Goal: Task Accomplishment & Management: Manage account settings

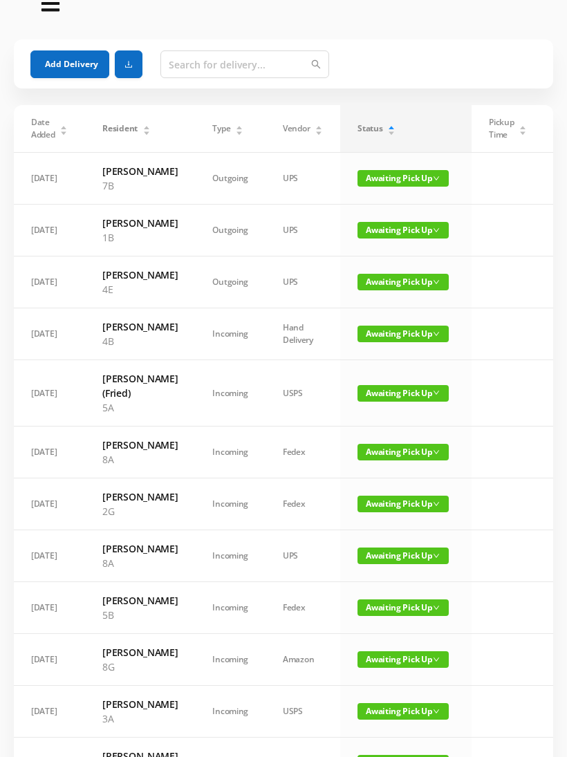
scroll to position [26, 0]
click at [40, 67] on button "Add Delivery" at bounding box center [69, 64] width 79 height 28
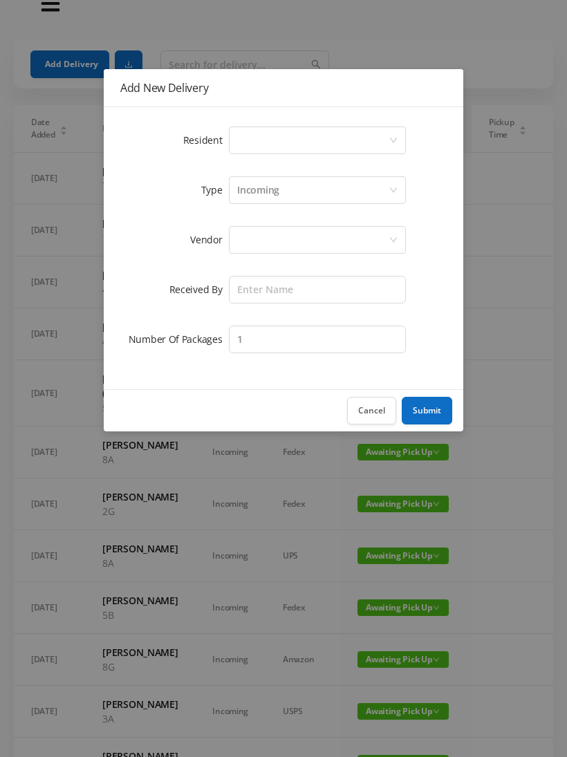
click at [240, 127] on div "Select a person" at bounding box center [312, 140] width 151 height 26
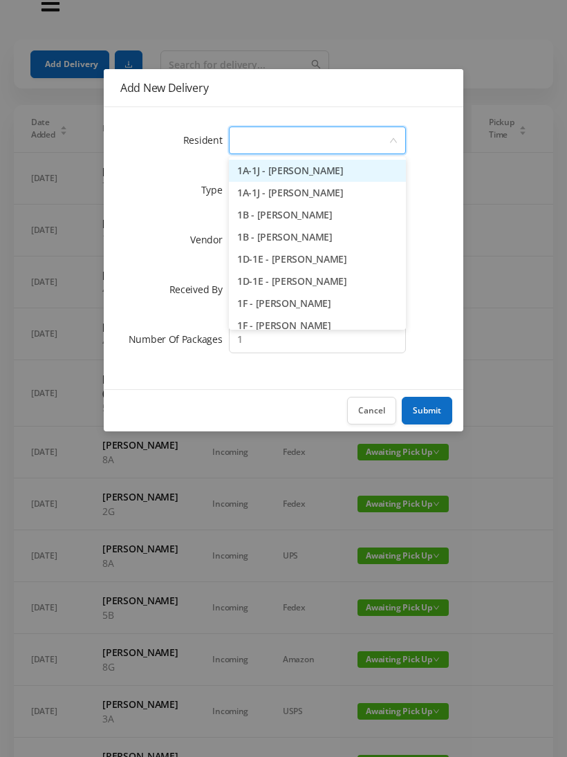
scroll to position [25, 0]
type input "2c"
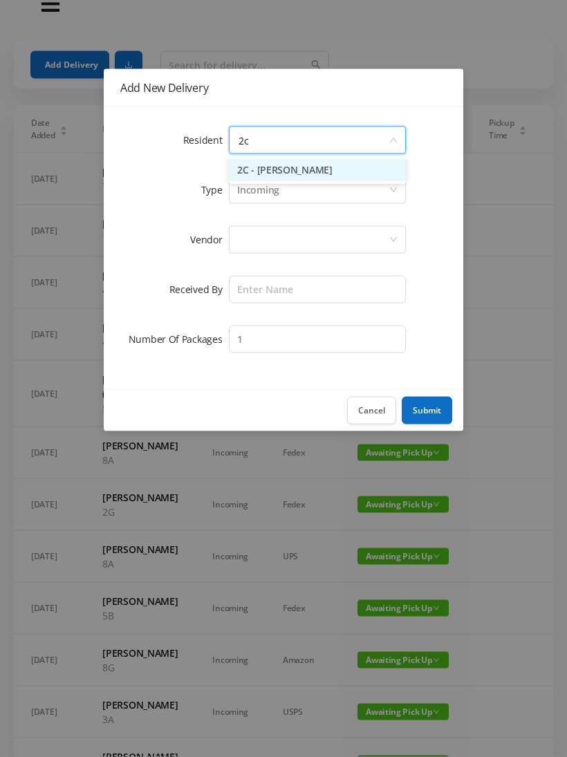
click at [270, 169] on li "2C - [PERSON_NAME]" at bounding box center [317, 171] width 177 height 22
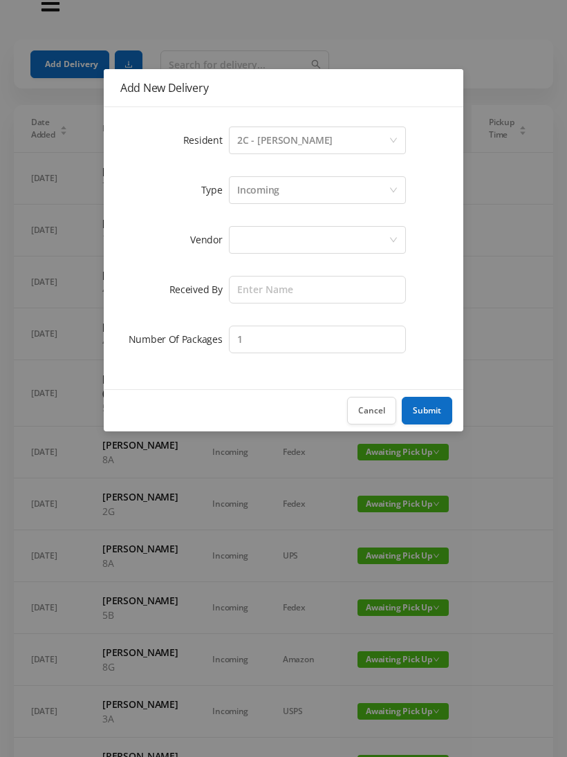
click at [249, 227] on div at bounding box center [312, 240] width 151 height 26
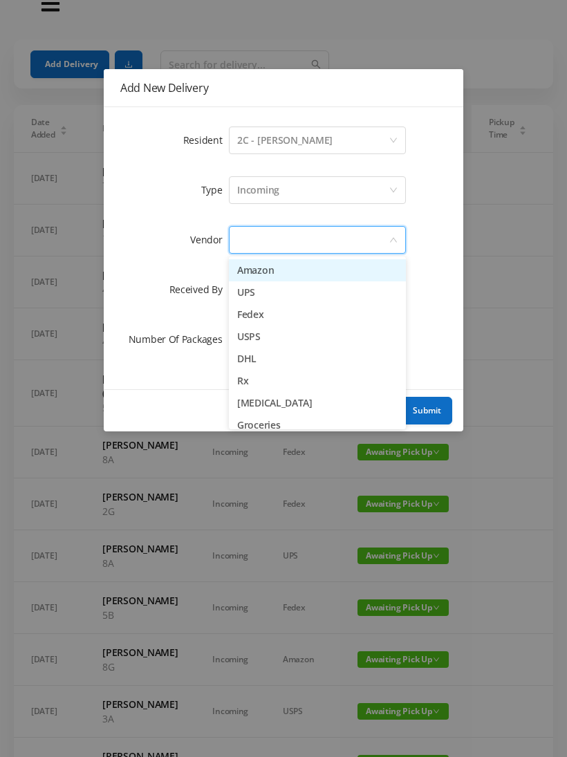
click at [250, 296] on li "UPS" at bounding box center [317, 292] width 177 height 22
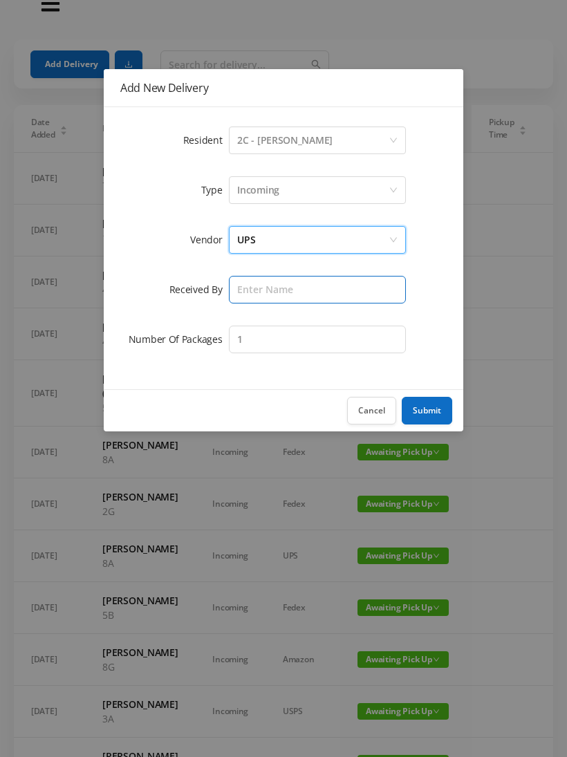
click at [236, 290] on input "text" at bounding box center [317, 290] width 177 height 28
type input "[PERSON_NAME]"
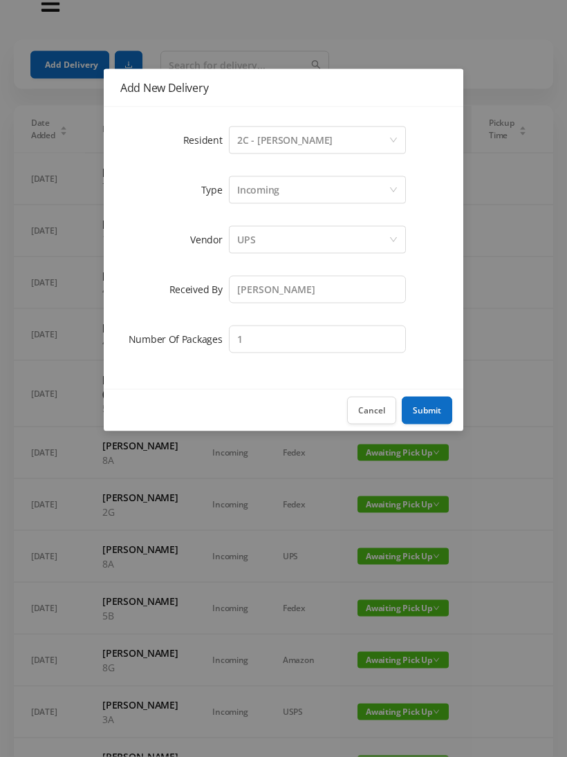
click at [418, 413] on button "Submit" at bounding box center [427, 411] width 50 height 28
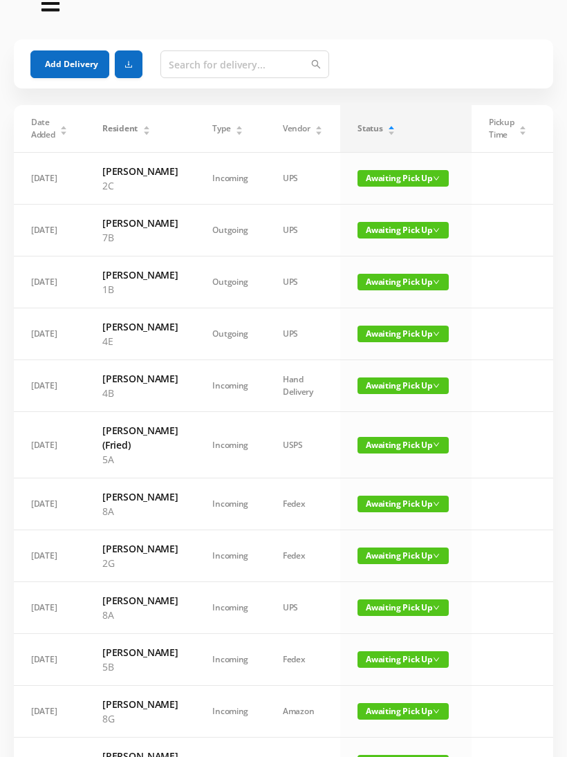
click at [62, 59] on button "Add Delivery" at bounding box center [69, 64] width 79 height 28
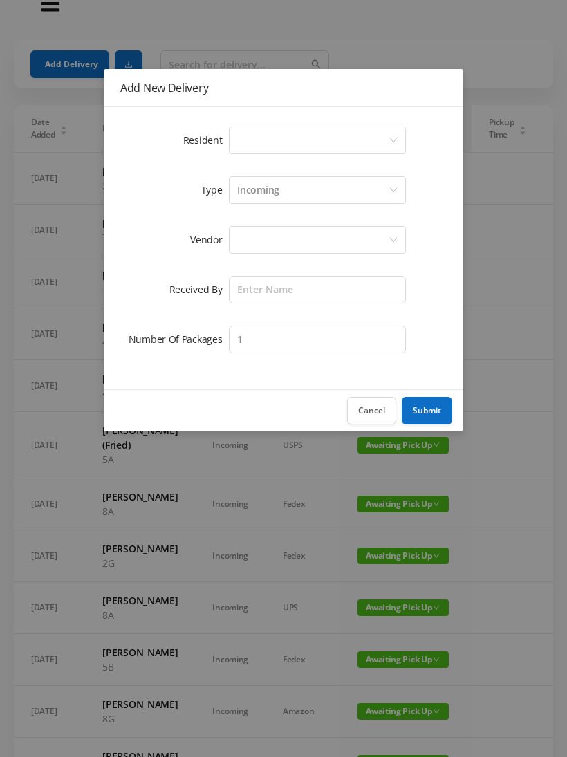
click at [246, 142] on div "Select a person" at bounding box center [312, 140] width 151 height 26
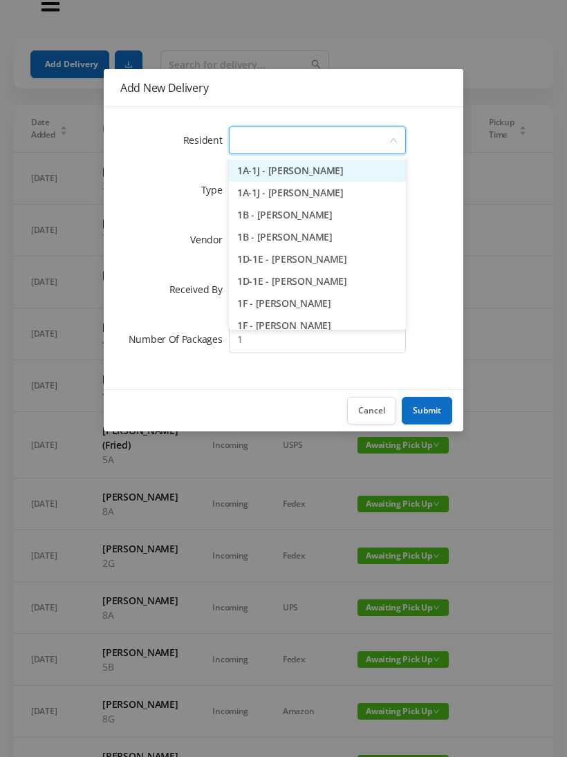
scroll to position [25, 0]
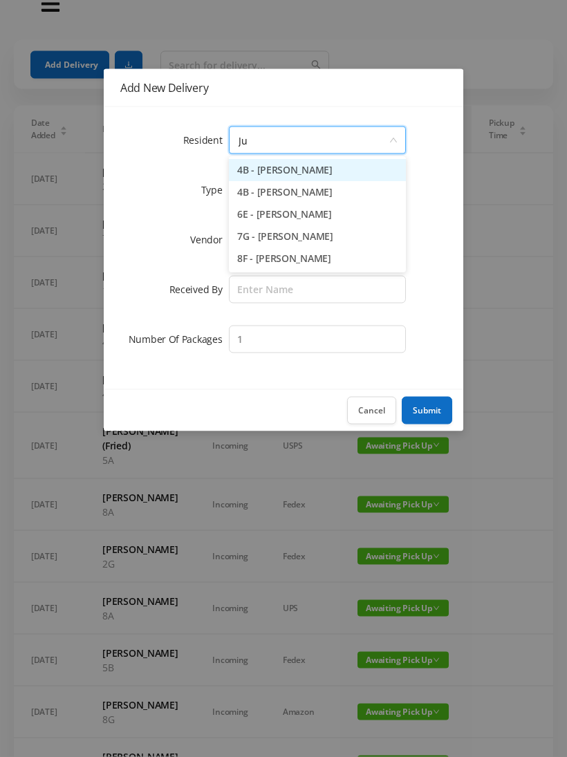
type input "[DATE]"
click at [260, 170] on li "4B - [PERSON_NAME]" at bounding box center [317, 171] width 177 height 22
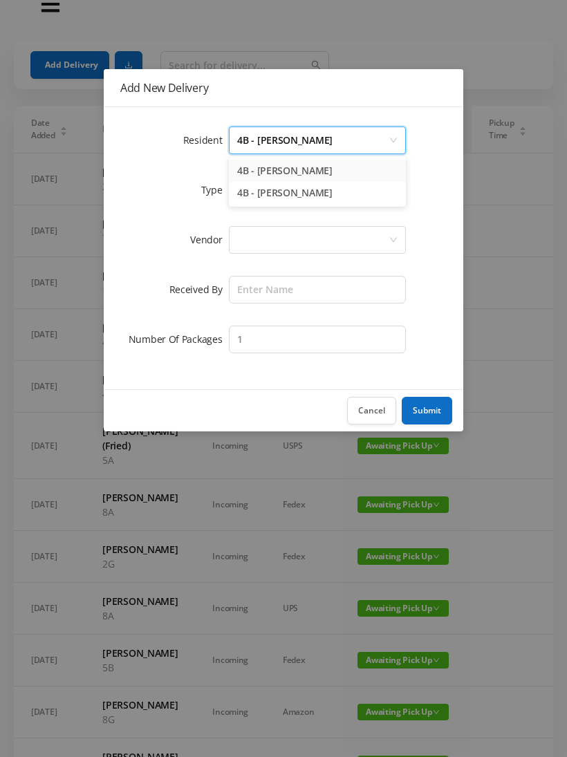
scroll to position [26, 0]
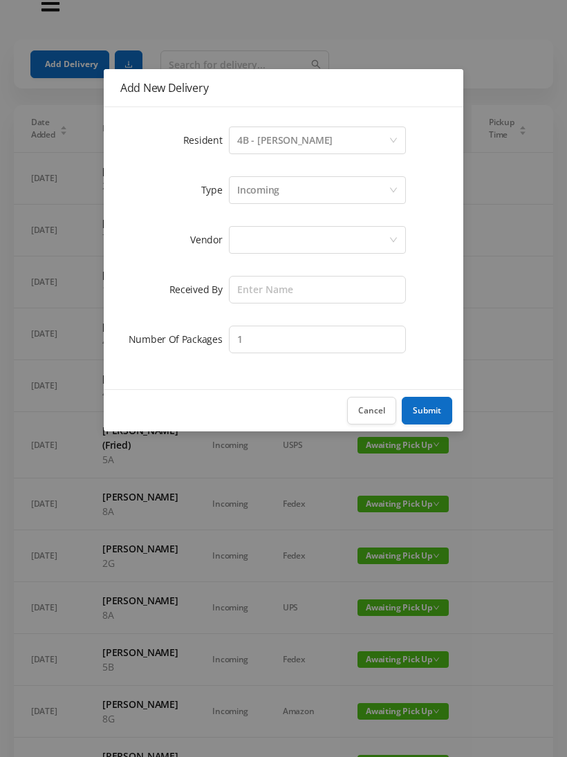
click at [245, 230] on div at bounding box center [312, 240] width 151 height 26
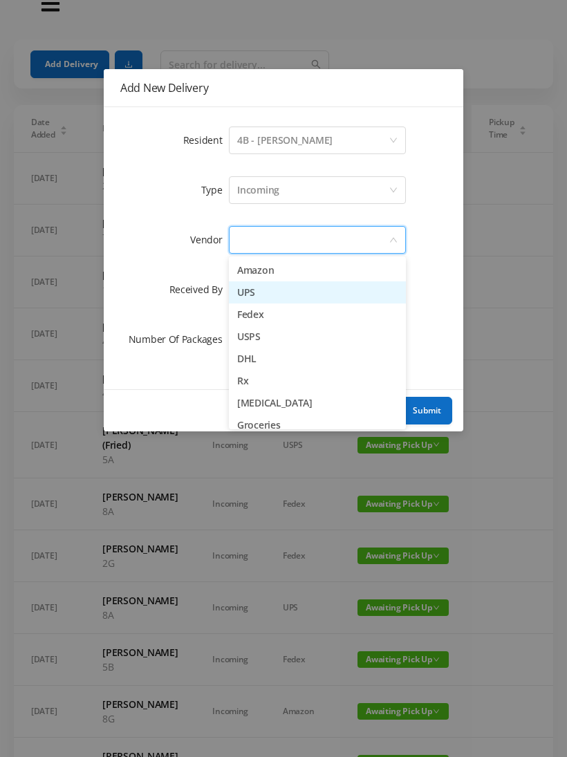
click at [236, 290] on li "UPS" at bounding box center [317, 292] width 177 height 22
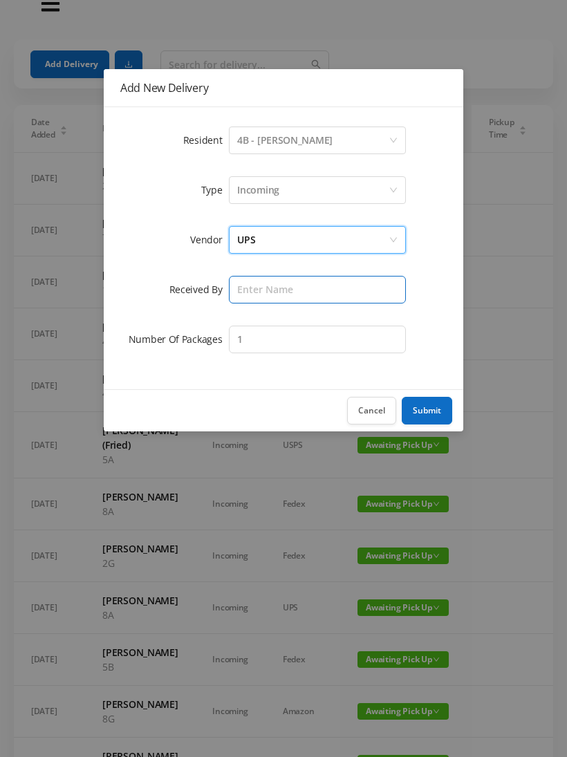
click at [237, 281] on input "text" at bounding box center [317, 290] width 177 height 28
type input "[PERSON_NAME]"
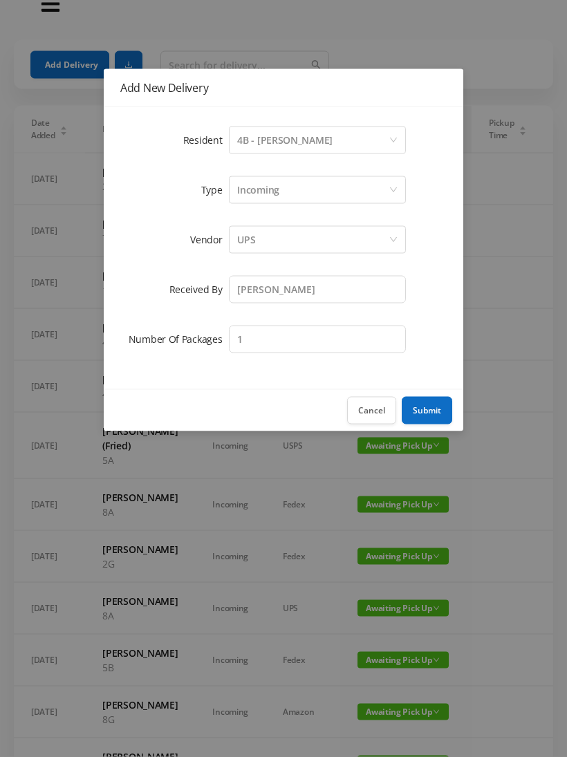
click at [426, 421] on button "Submit" at bounding box center [427, 411] width 50 height 28
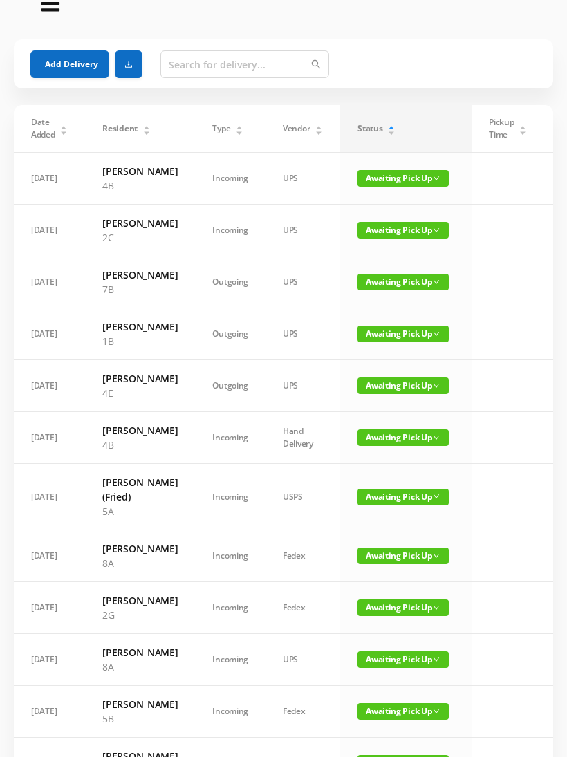
click at [64, 61] on button "Add Delivery" at bounding box center [69, 64] width 79 height 28
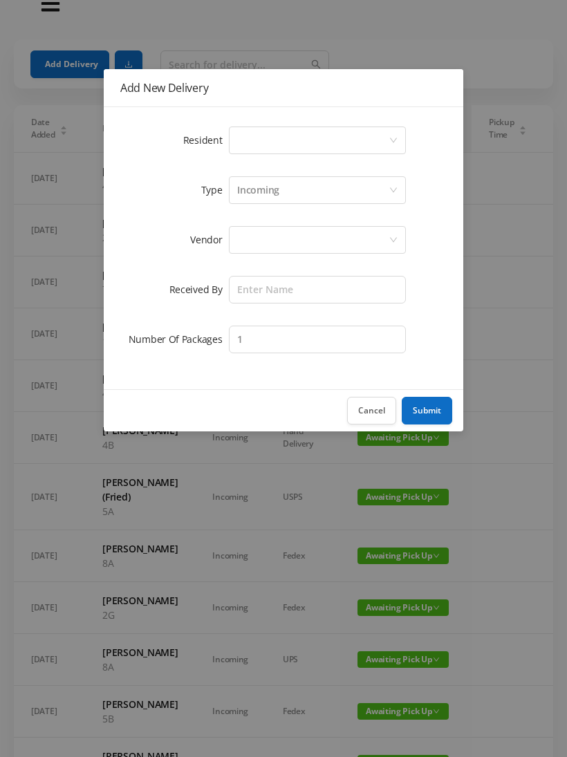
click at [243, 128] on div "Select a person" at bounding box center [312, 140] width 151 height 26
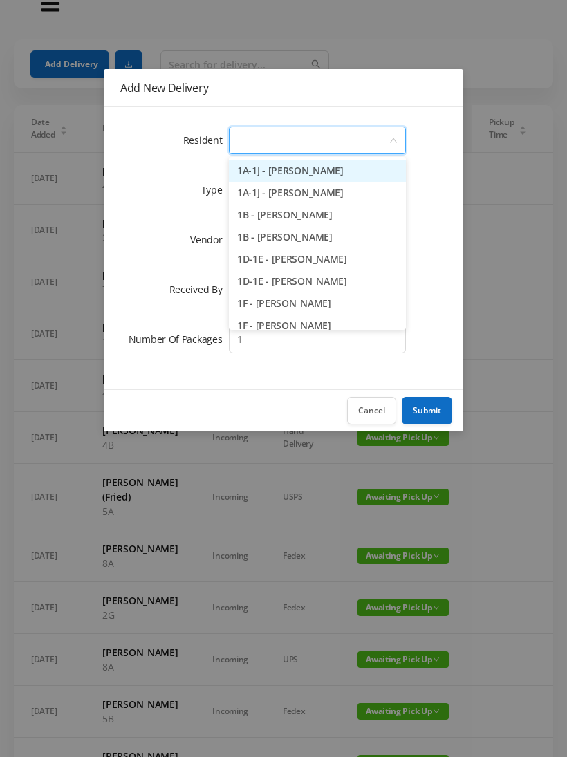
scroll to position [25, 0]
type input "4f"
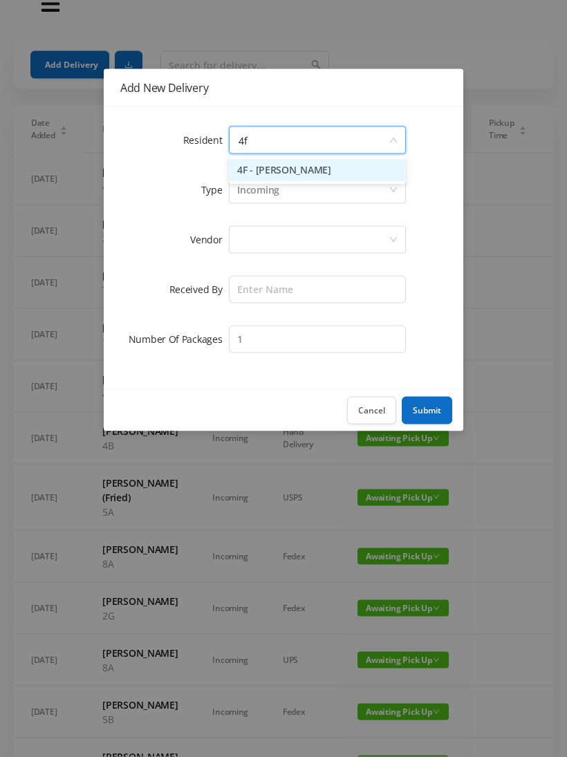
click at [267, 167] on li "4F - [PERSON_NAME]" at bounding box center [317, 171] width 177 height 22
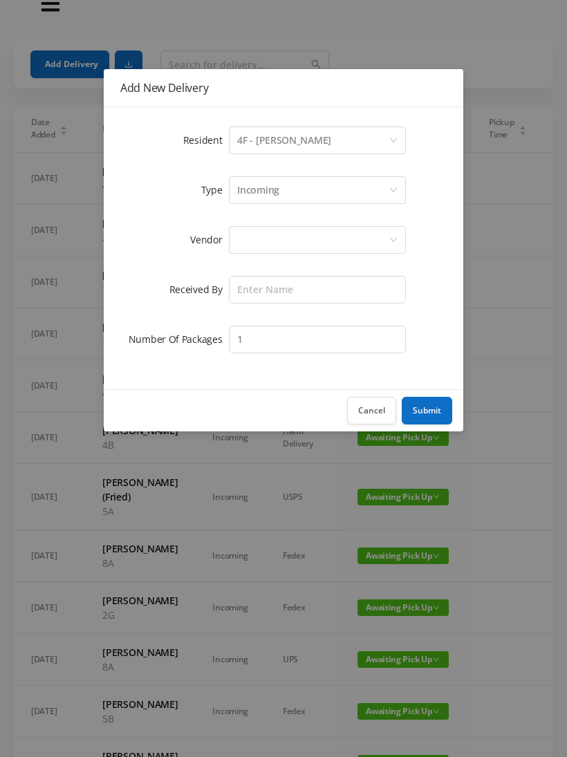
click at [234, 232] on div at bounding box center [317, 240] width 177 height 28
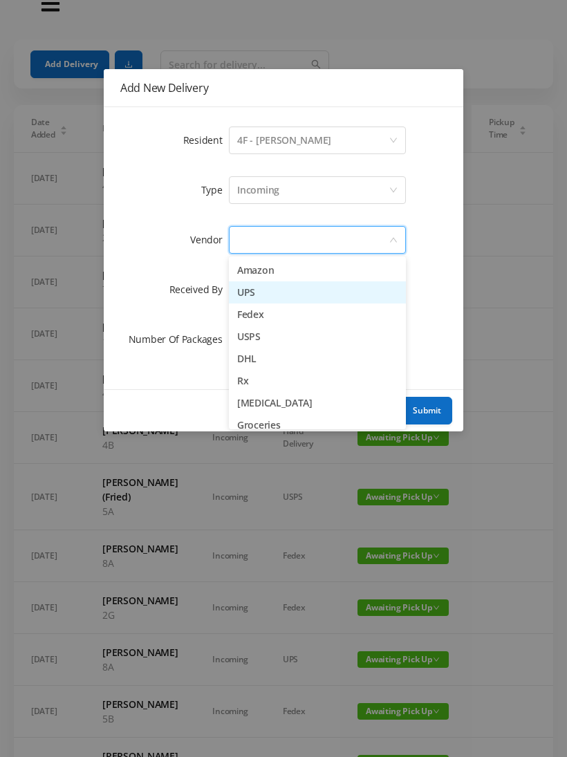
click at [241, 288] on li "UPS" at bounding box center [317, 292] width 177 height 22
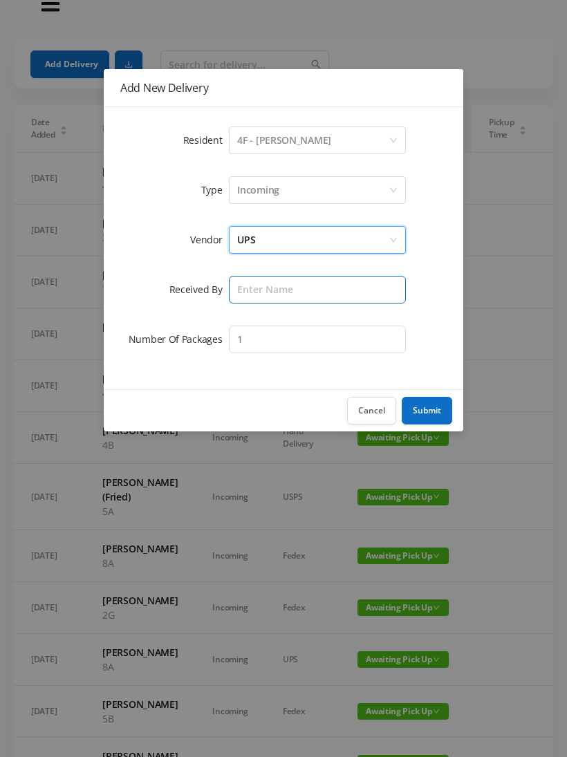
click at [236, 293] on input "text" at bounding box center [317, 290] width 177 height 28
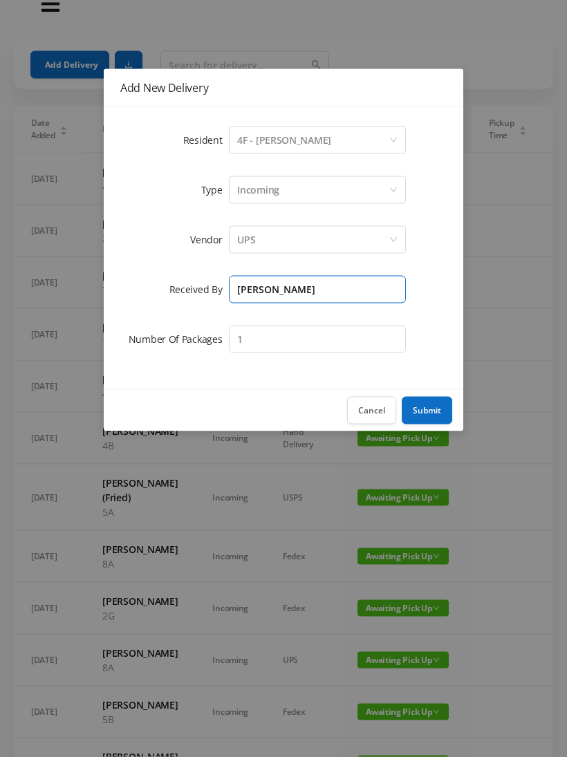
type input "[PERSON_NAME]"
click at [425, 402] on button "Submit" at bounding box center [427, 411] width 50 height 28
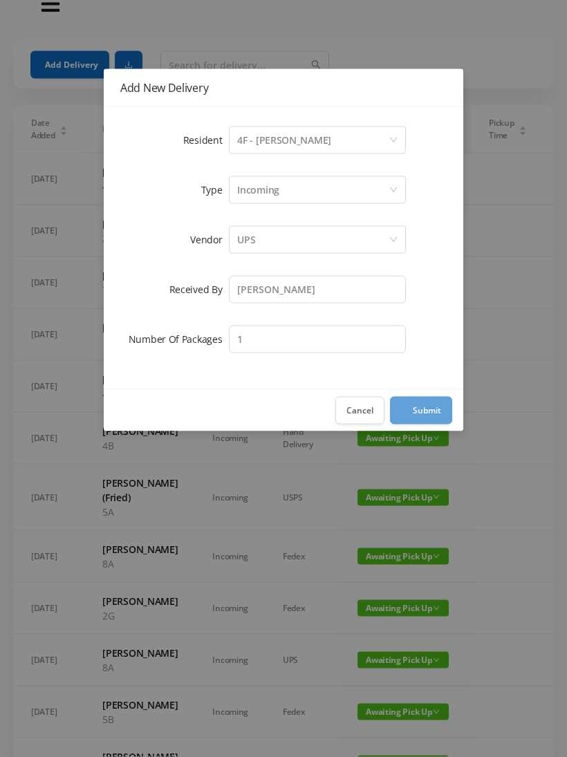
scroll to position [26, 0]
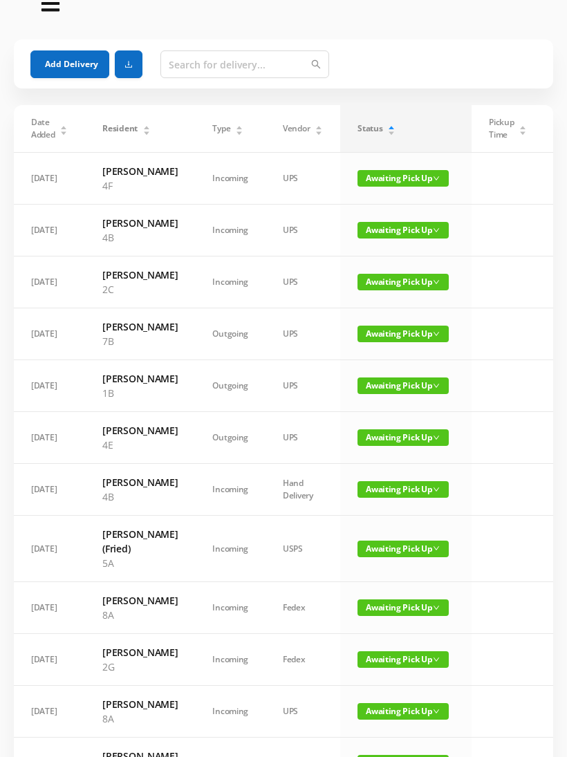
click at [63, 62] on button "Add Delivery" at bounding box center [69, 64] width 79 height 28
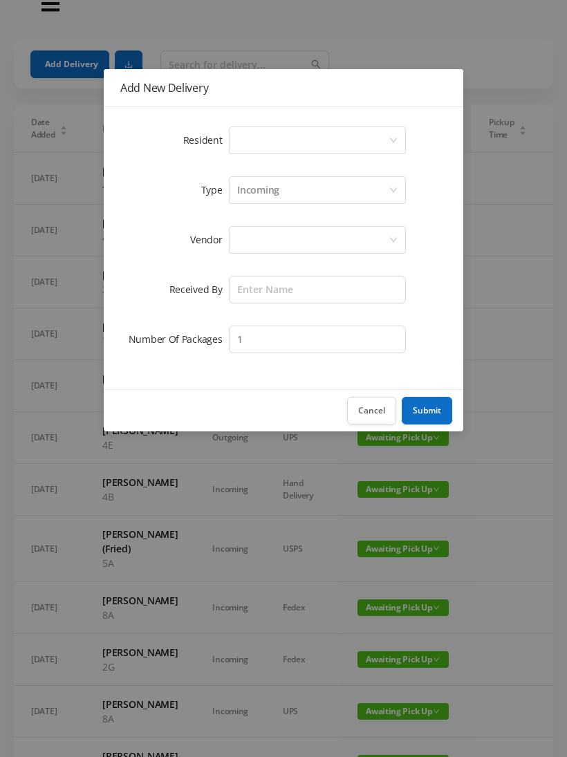
click at [230, 130] on div "Select a person" at bounding box center [317, 140] width 177 height 28
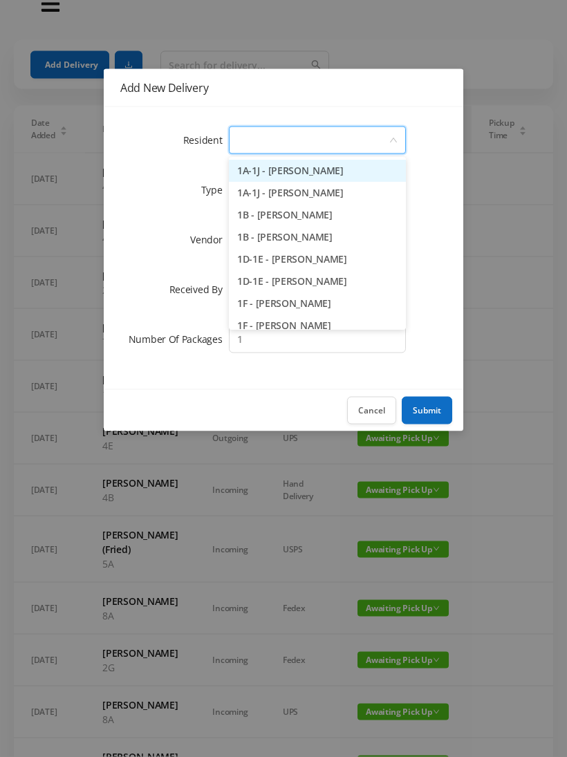
click at [258, 236] on li "1B - [PERSON_NAME]" at bounding box center [317, 238] width 177 height 22
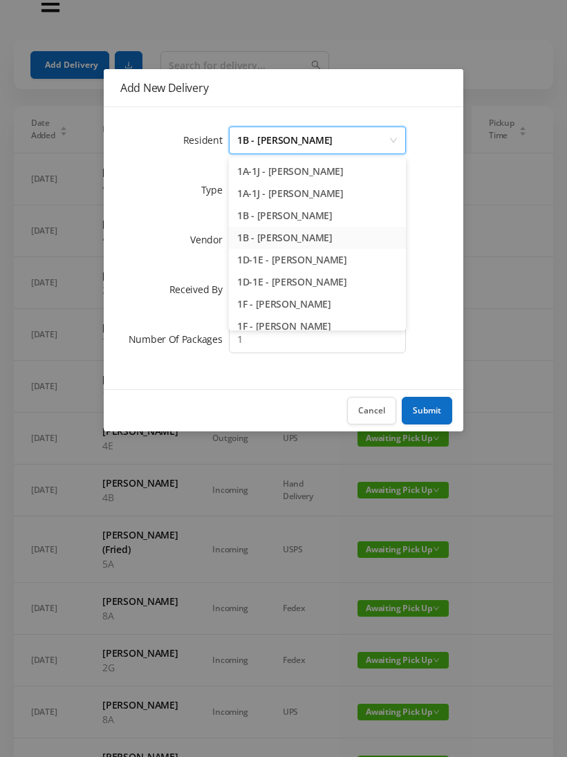
scroll to position [26, 0]
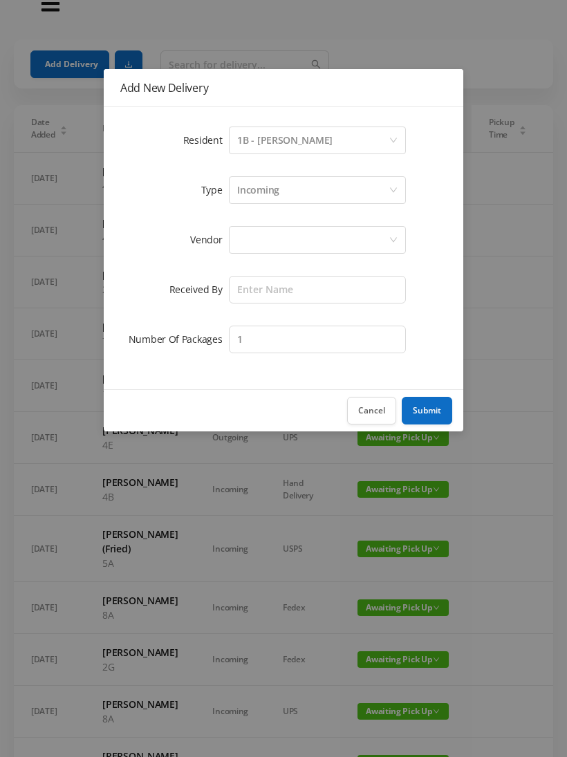
click at [241, 186] on div "Incoming" at bounding box center [258, 190] width 42 height 26
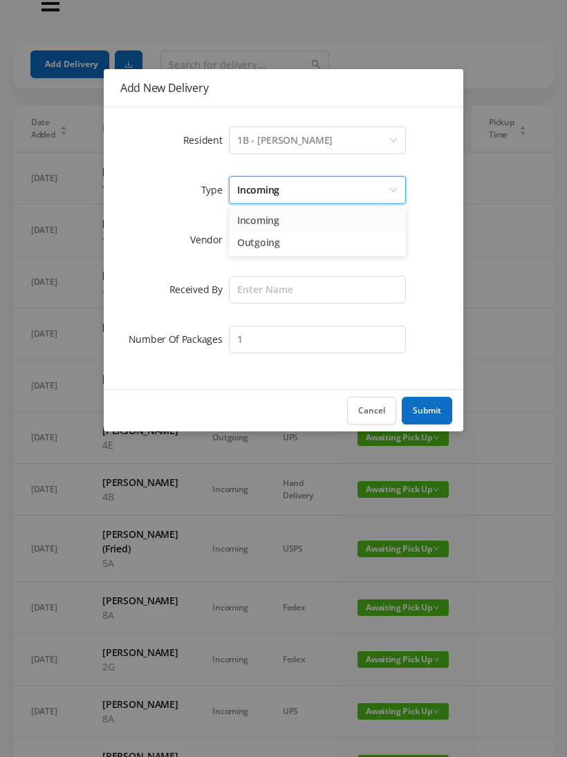
click at [147, 214] on form "Resident Select a person 1B - [PERSON_NAME] Type Incoming Vendor Received By Nu…" at bounding box center [283, 240] width 326 height 232
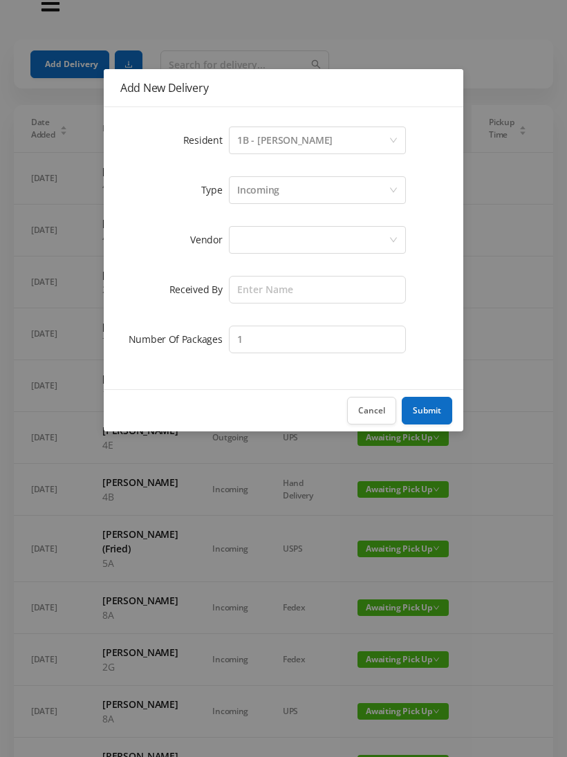
click at [237, 238] on div at bounding box center [312, 240] width 151 height 26
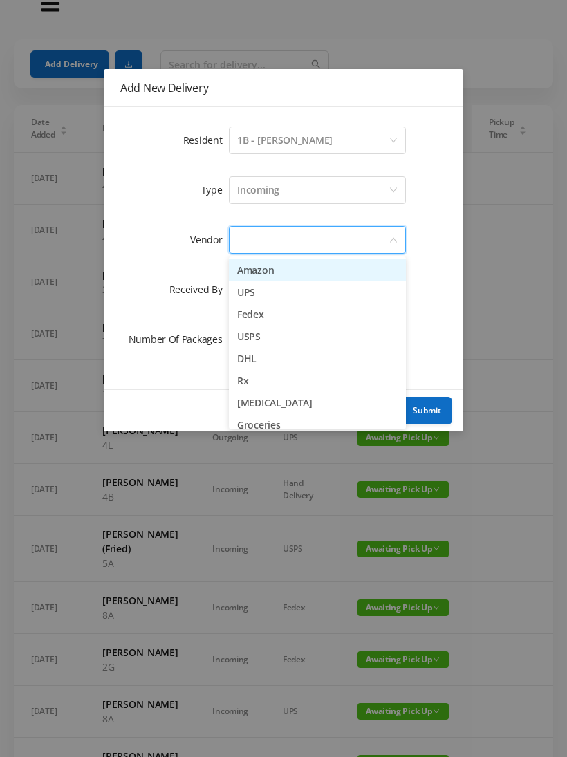
click at [244, 267] on li "Amazon" at bounding box center [317, 270] width 177 height 22
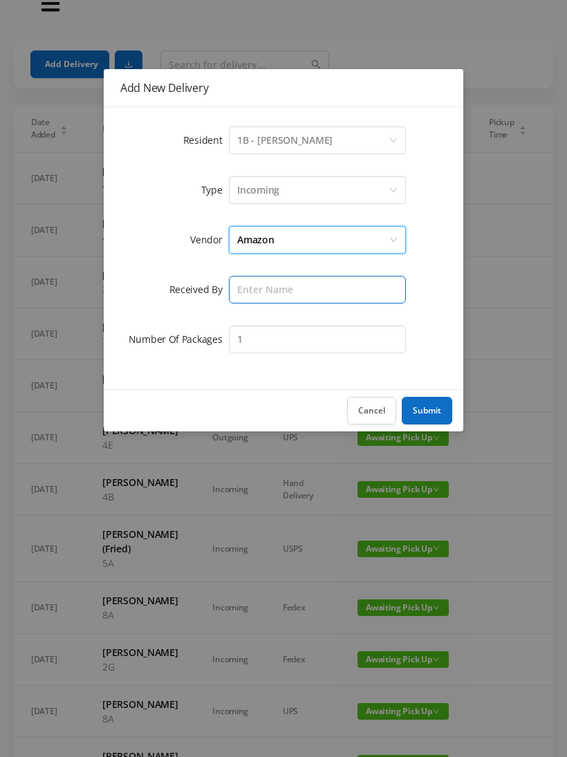
click at [251, 281] on input "text" at bounding box center [317, 290] width 177 height 28
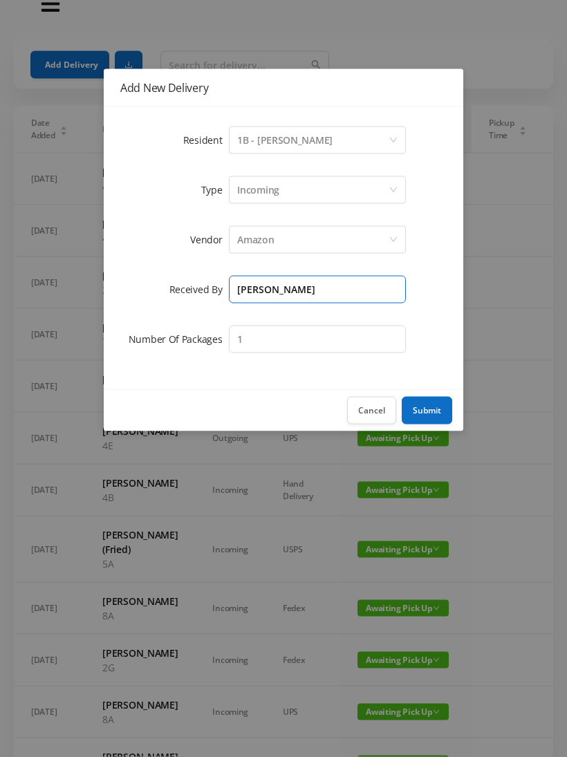
type input "[PERSON_NAME]"
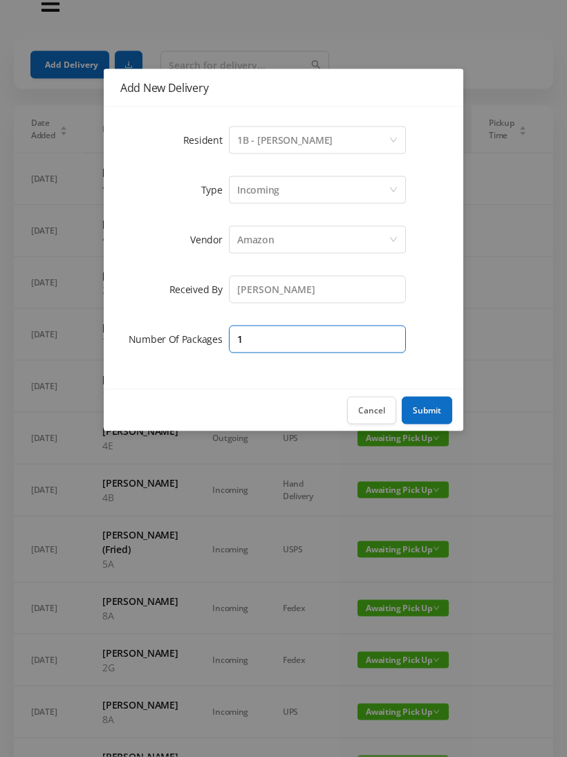
click at [272, 337] on input "1" at bounding box center [317, 340] width 177 height 28
type input "3"
click at [428, 411] on button "Submit" at bounding box center [427, 411] width 50 height 28
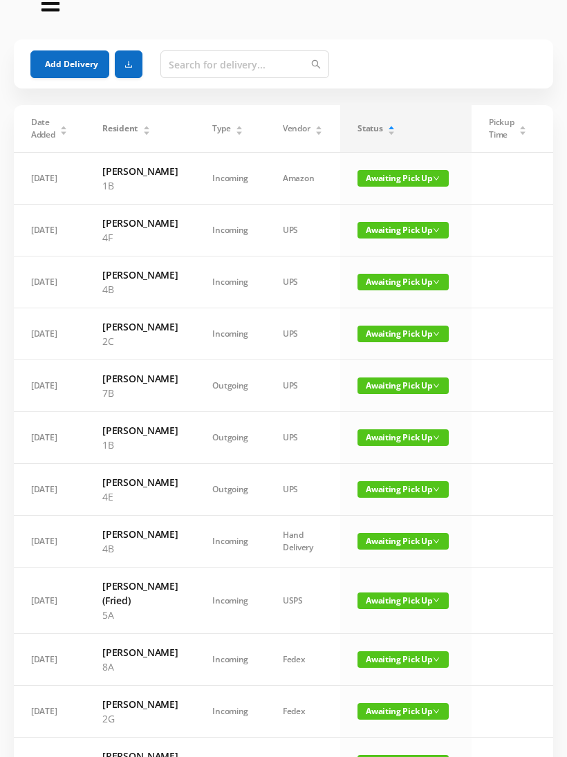
click at [6, 658] on div "Date Added Resident Type Vendor Status Pickup Time Received By Packages [DATE] …" at bounding box center [284, 676] width 556 height 1142
click at [53, 64] on button "Add Delivery" at bounding box center [69, 64] width 79 height 28
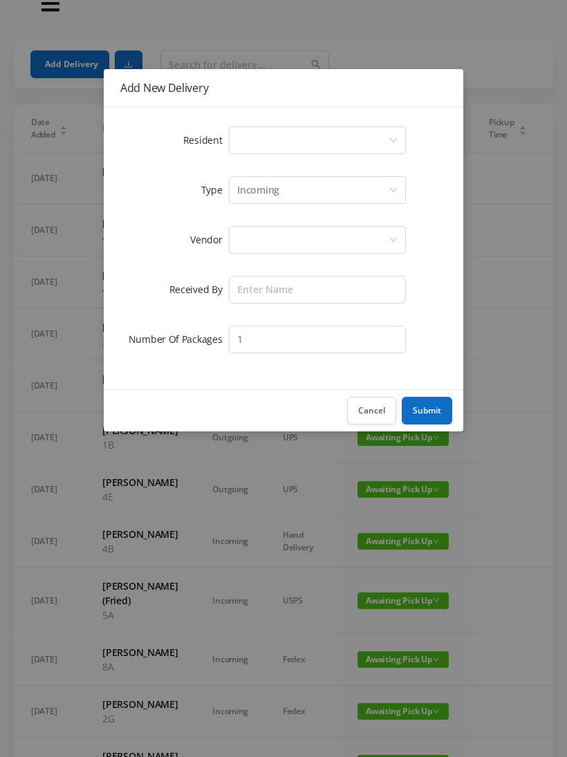
click at [252, 147] on div "Select a person" at bounding box center [312, 140] width 151 height 26
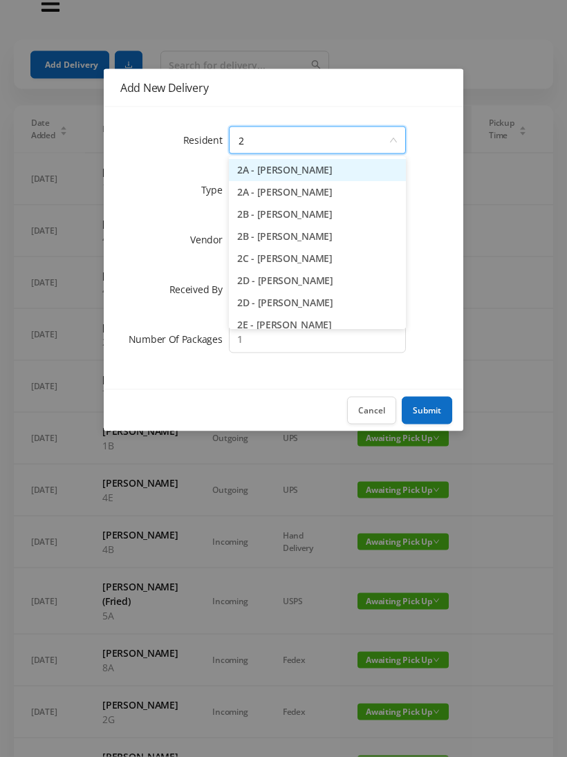
type input "2d"
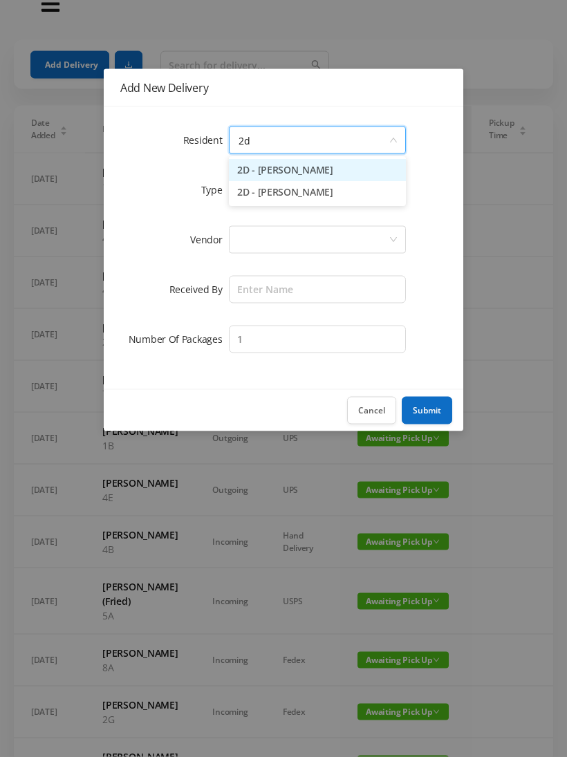
click at [256, 171] on li "2D - [PERSON_NAME]" at bounding box center [317, 171] width 177 height 22
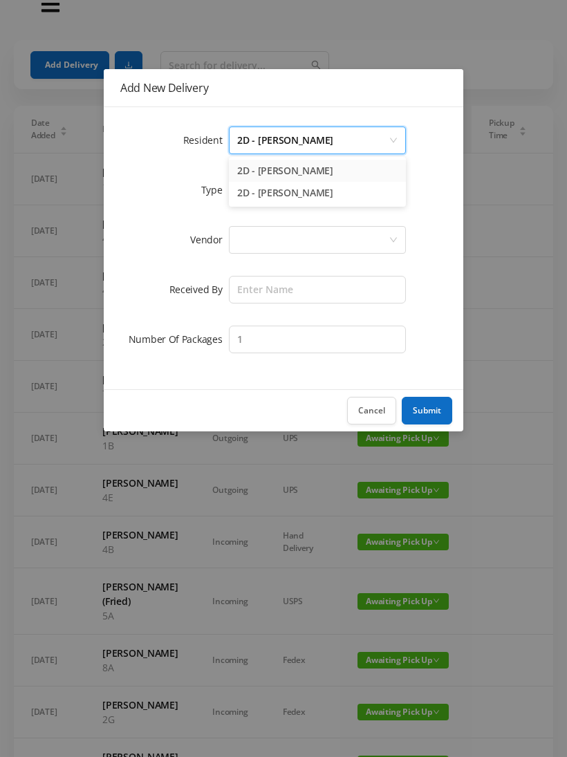
scroll to position [26, 0]
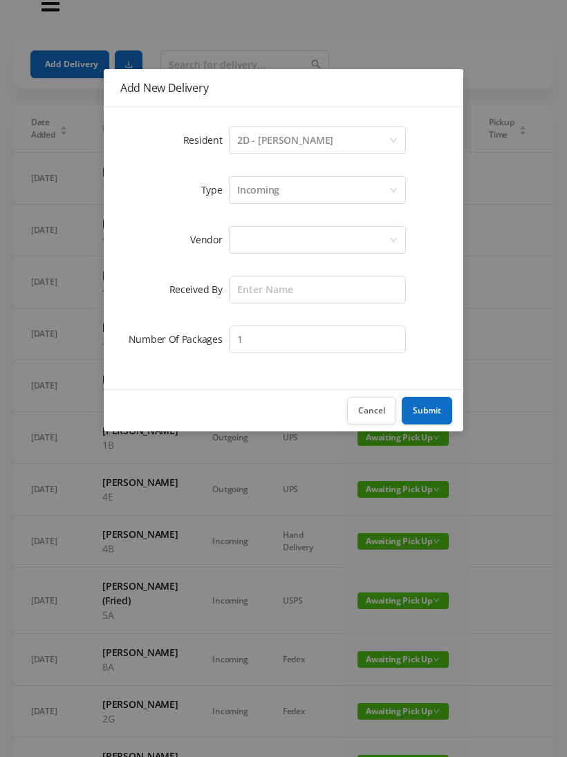
click at [242, 234] on div at bounding box center [312, 240] width 151 height 26
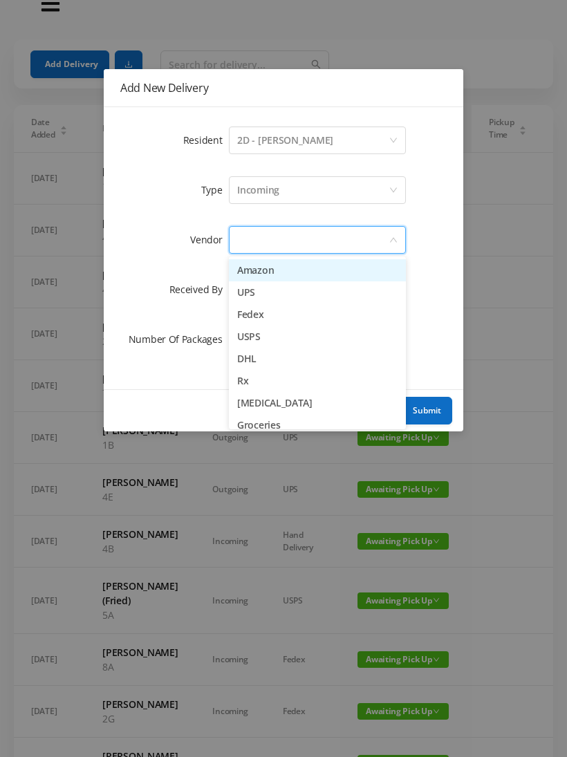
click at [243, 267] on li "Amazon" at bounding box center [317, 270] width 177 height 22
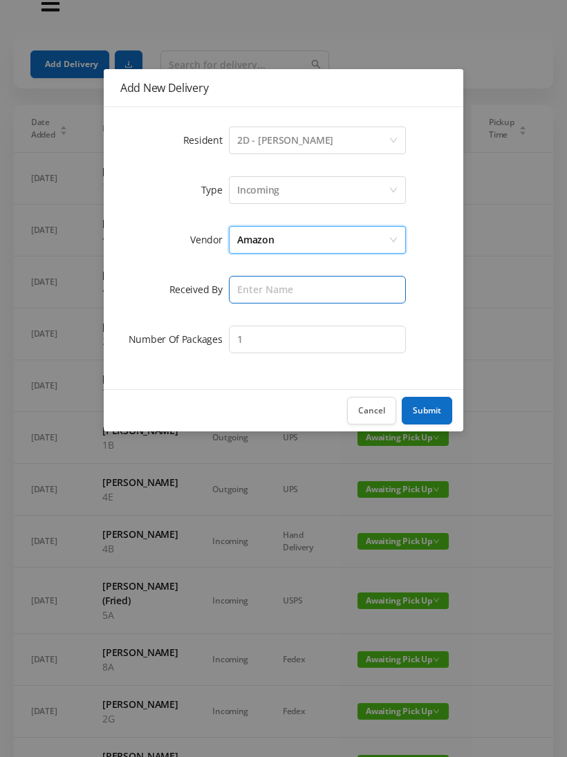
click at [239, 282] on input "text" at bounding box center [317, 290] width 177 height 28
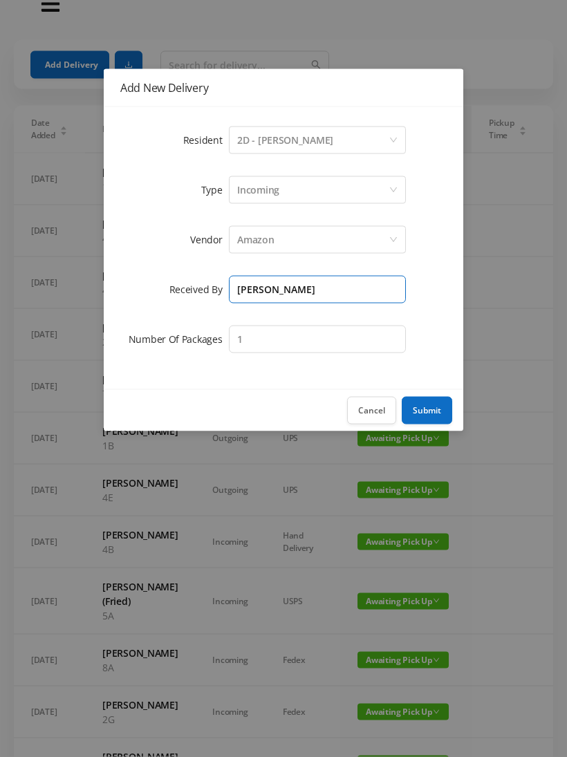
type input "[PERSON_NAME]"
click at [435, 404] on button "Submit" at bounding box center [427, 411] width 50 height 28
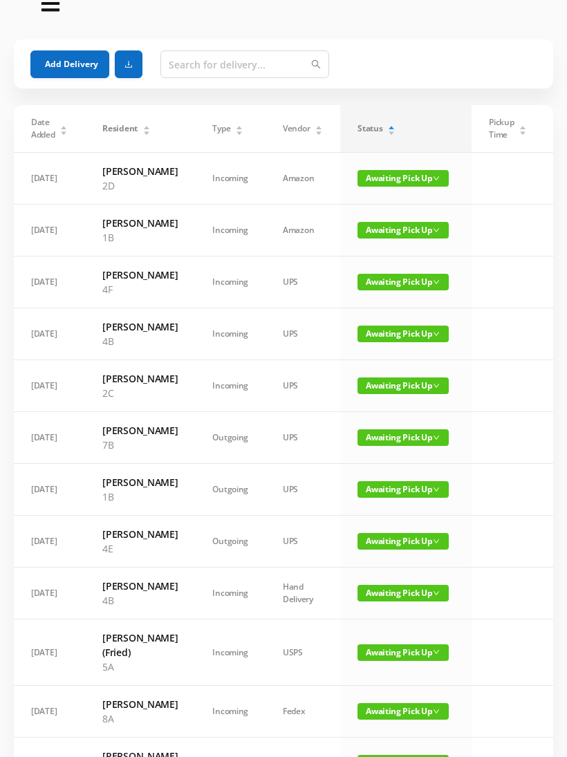
click at [69, 47] on div "Add Delivery" at bounding box center [283, 64] width 506 height 50
click at [65, 50] on button "Add Delivery" at bounding box center [69, 64] width 79 height 28
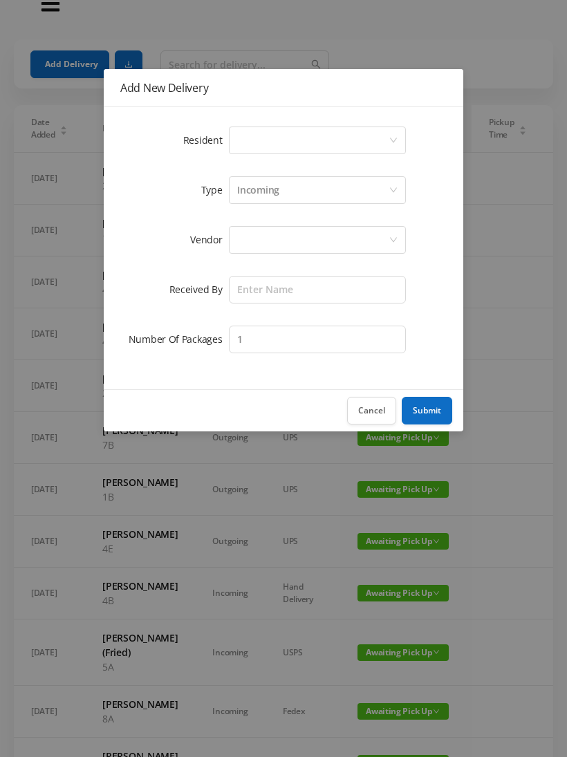
click at [234, 135] on div "Select a person" at bounding box center [317, 140] width 177 height 28
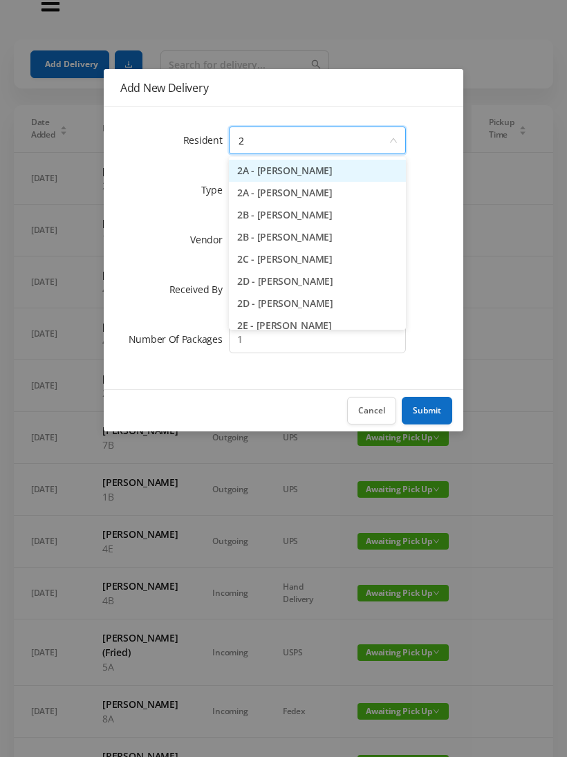
type input "2e"
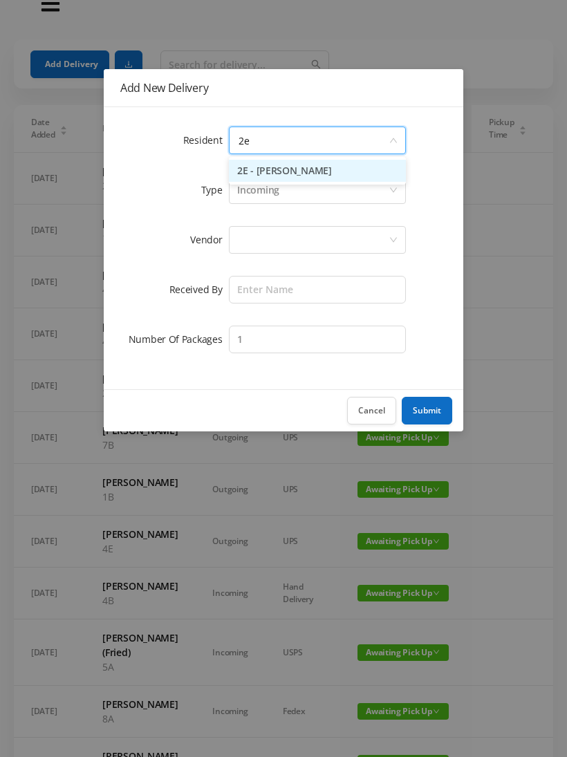
click at [247, 166] on li "2E - [PERSON_NAME]" at bounding box center [317, 171] width 177 height 22
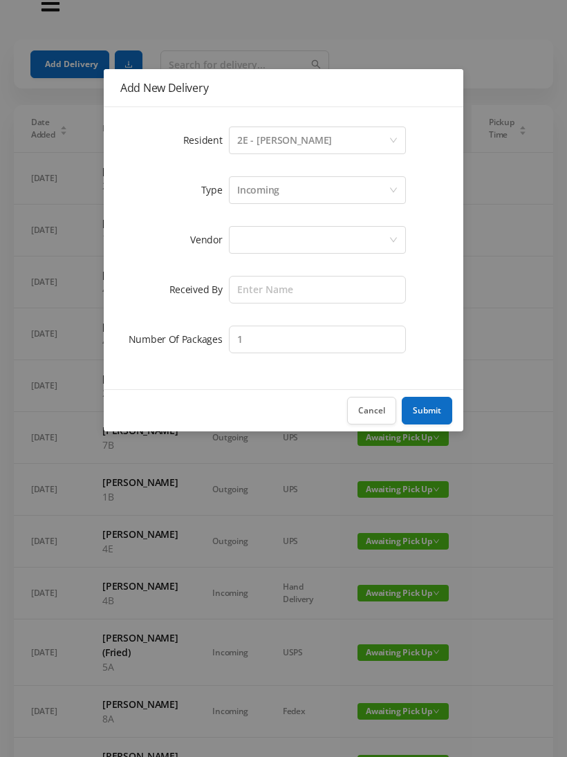
click at [242, 244] on div at bounding box center [312, 240] width 151 height 26
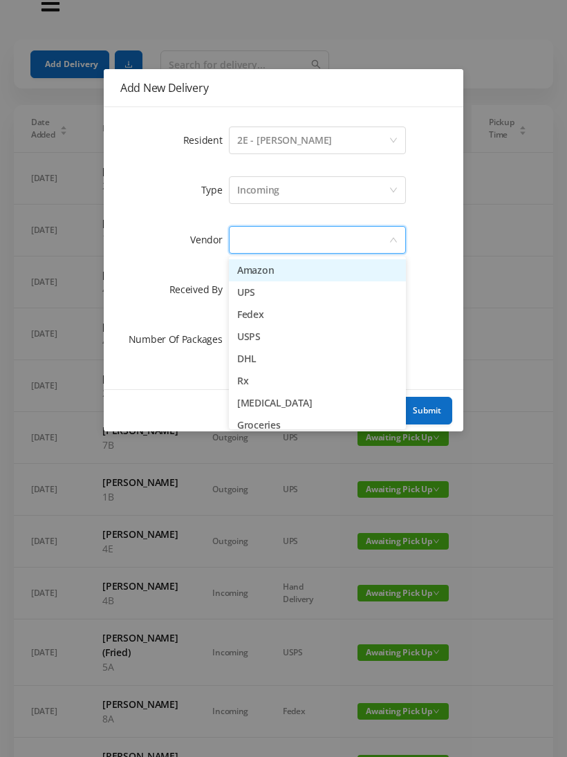
click at [243, 263] on li "Amazon" at bounding box center [317, 270] width 177 height 22
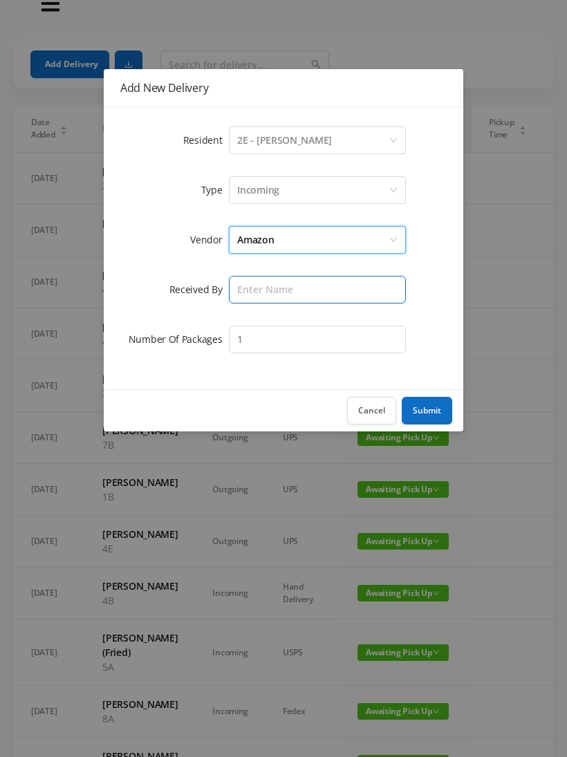
click at [238, 286] on input "text" at bounding box center [317, 290] width 177 height 28
type input "[PERSON_NAME]"
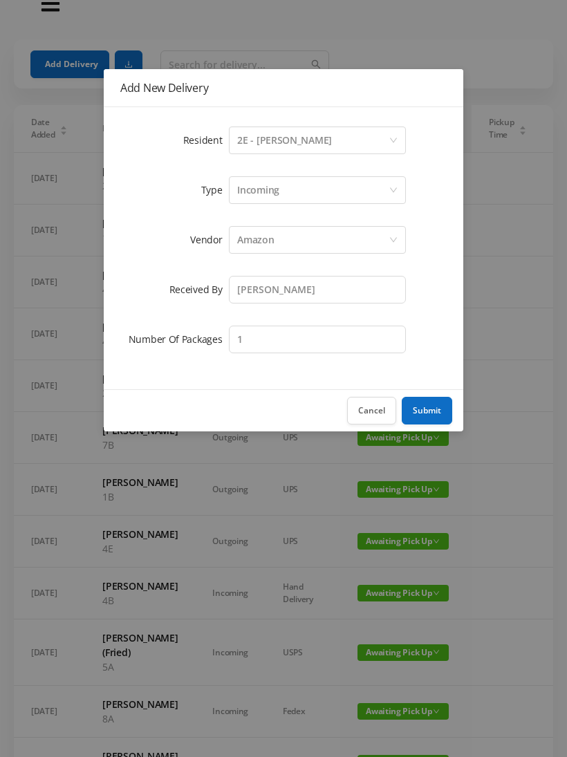
click at [421, 406] on button "Submit" at bounding box center [427, 411] width 50 height 28
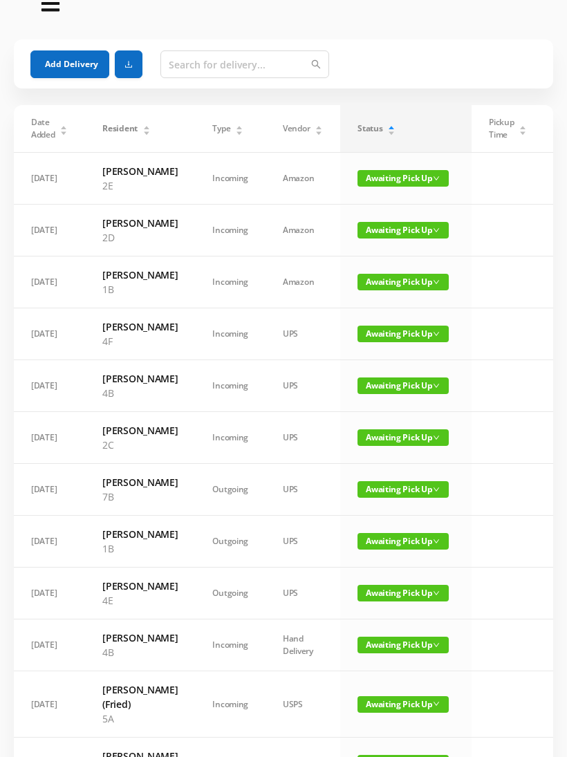
click at [53, 63] on button "Add Delivery" at bounding box center [69, 64] width 79 height 28
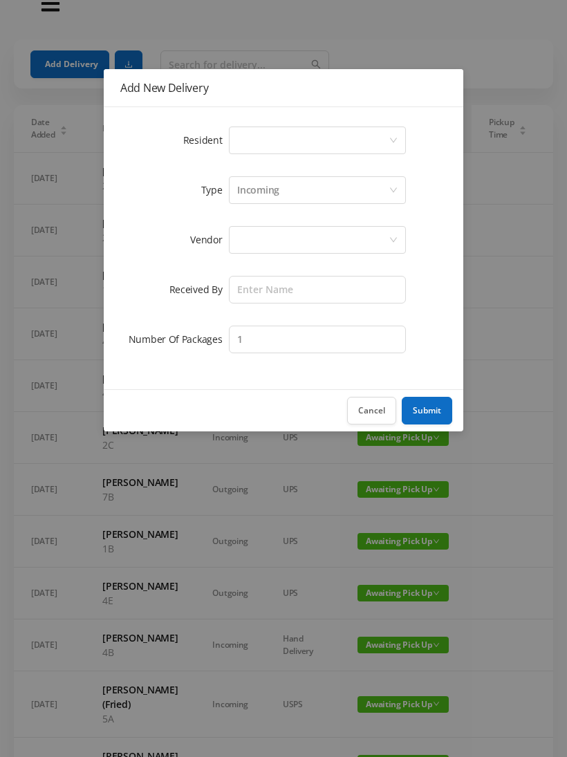
click at [234, 140] on div "Select a person" at bounding box center [317, 140] width 177 height 28
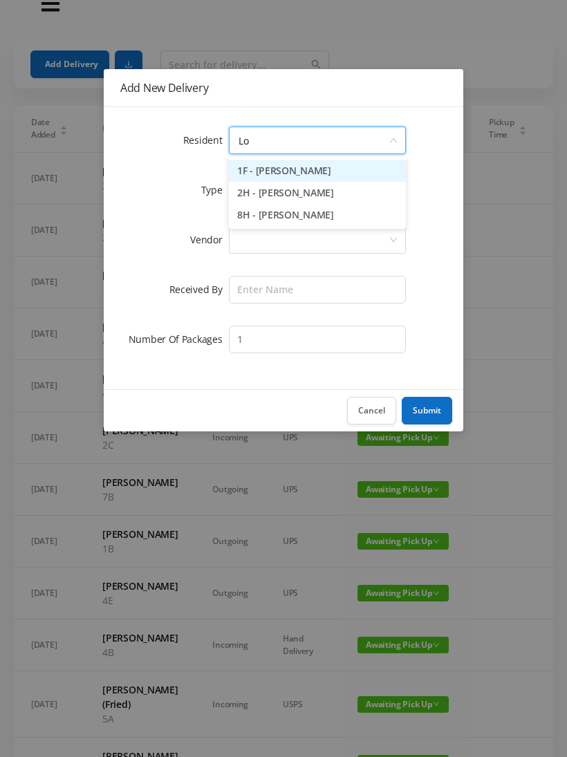
type input "Lor"
click at [265, 163] on li "2H - [PERSON_NAME]" at bounding box center [317, 171] width 177 height 22
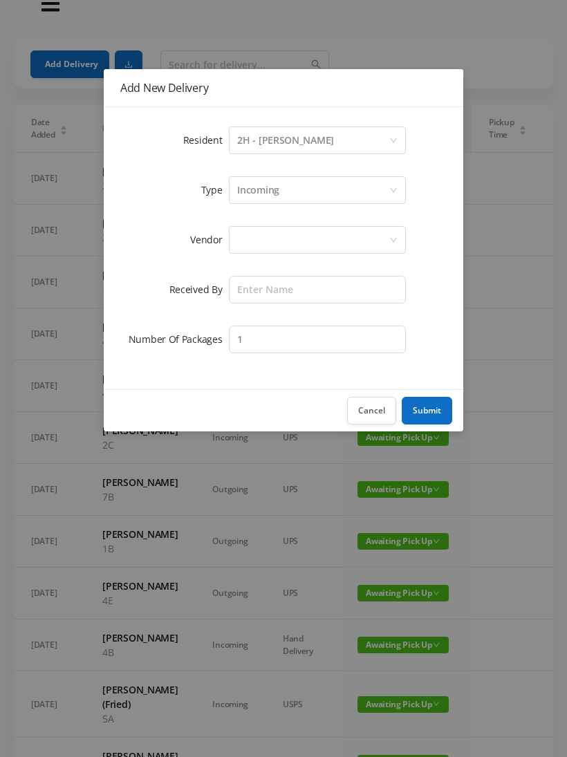
click at [238, 238] on div at bounding box center [312, 240] width 151 height 26
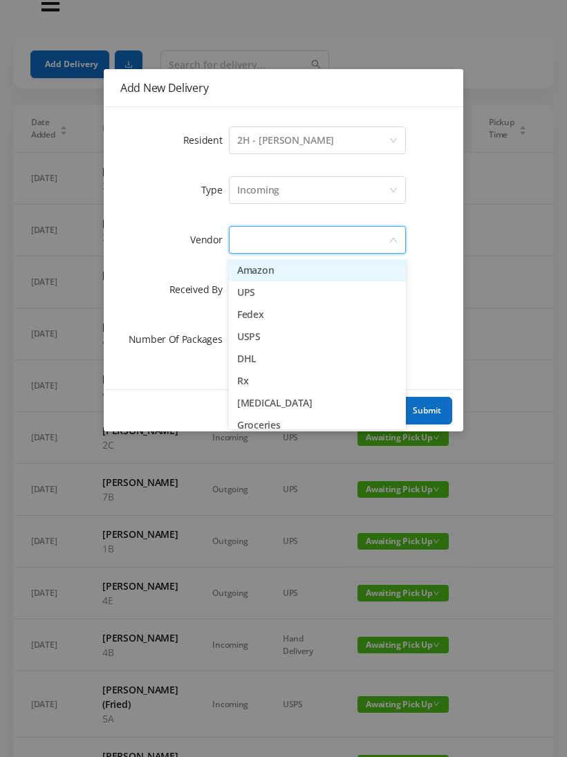
click at [253, 259] on li "Amazon" at bounding box center [317, 270] width 177 height 22
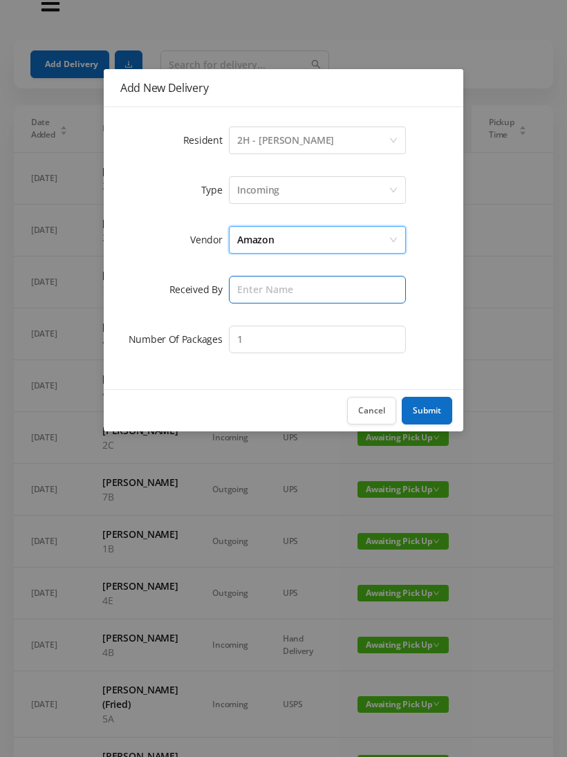
click at [243, 281] on input "text" at bounding box center [317, 290] width 177 height 28
type input "[PERSON_NAME]"
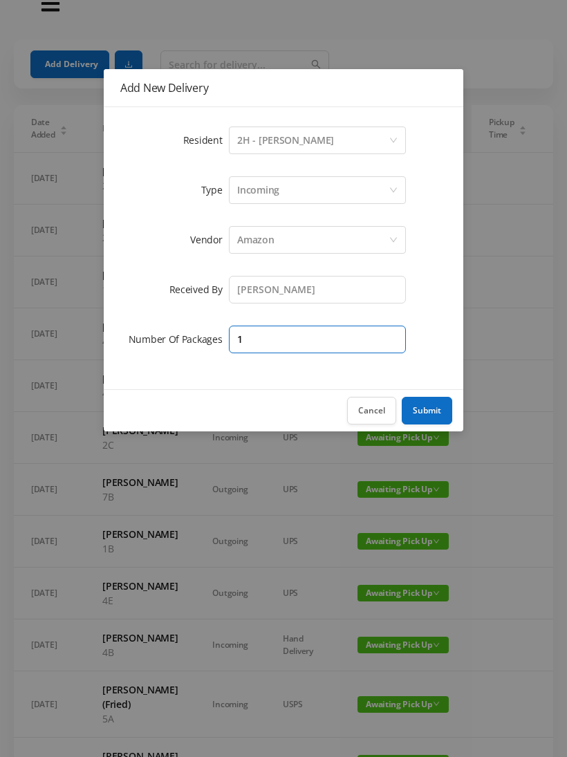
click at [259, 338] on input "1" at bounding box center [317, 340] width 177 height 28
type input "2"
click at [435, 412] on button "Submit" at bounding box center [427, 411] width 50 height 28
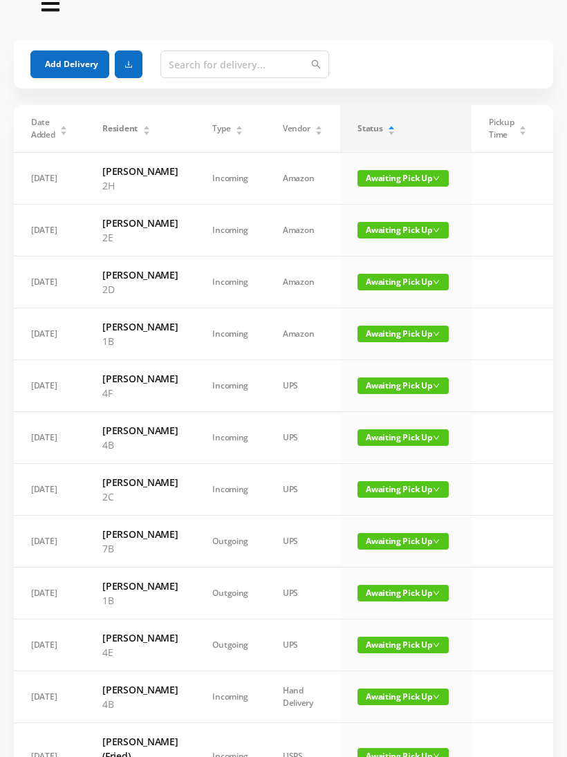
click at [57, 51] on button "Add Delivery" at bounding box center [69, 64] width 79 height 28
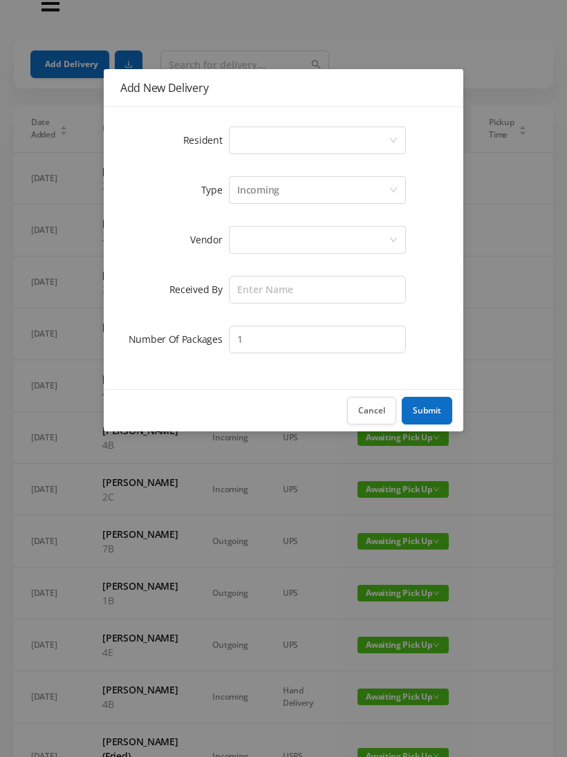
click at [238, 135] on div "Select a person" at bounding box center [312, 140] width 151 height 26
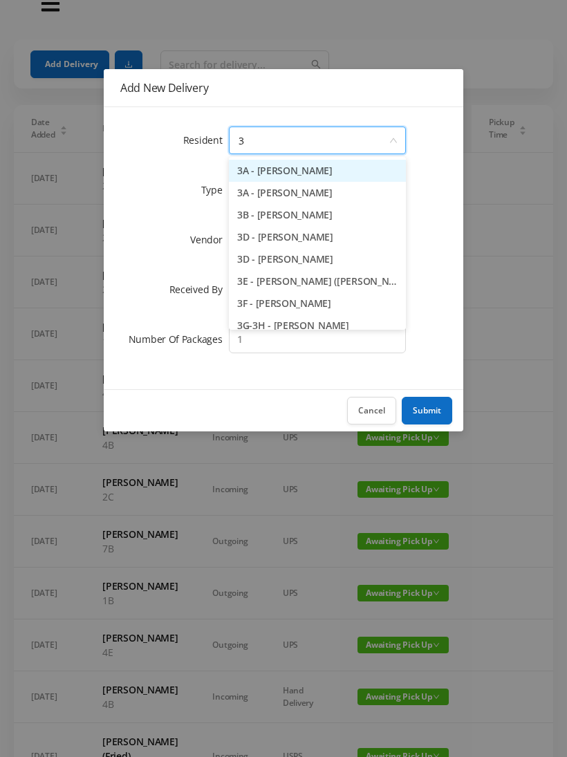
type input "3b"
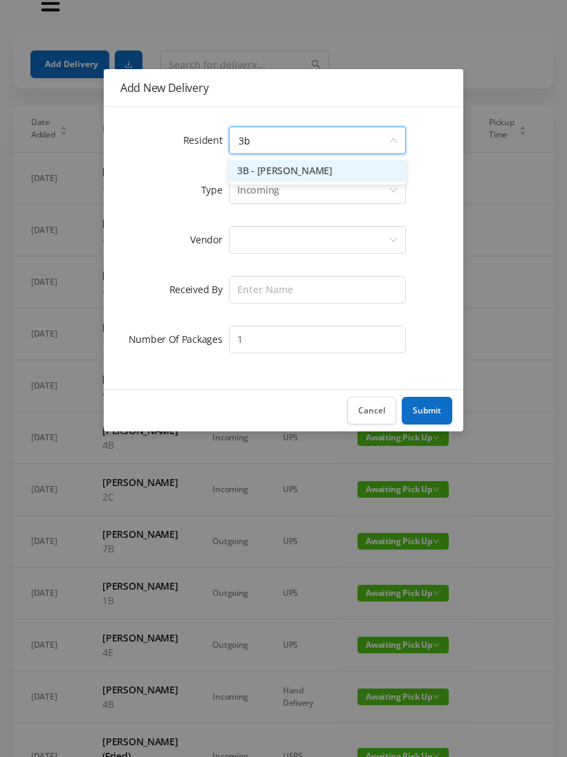
click at [262, 170] on li "3B - [PERSON_NAME]" at bounding box center [317, 171] width 177 height 22
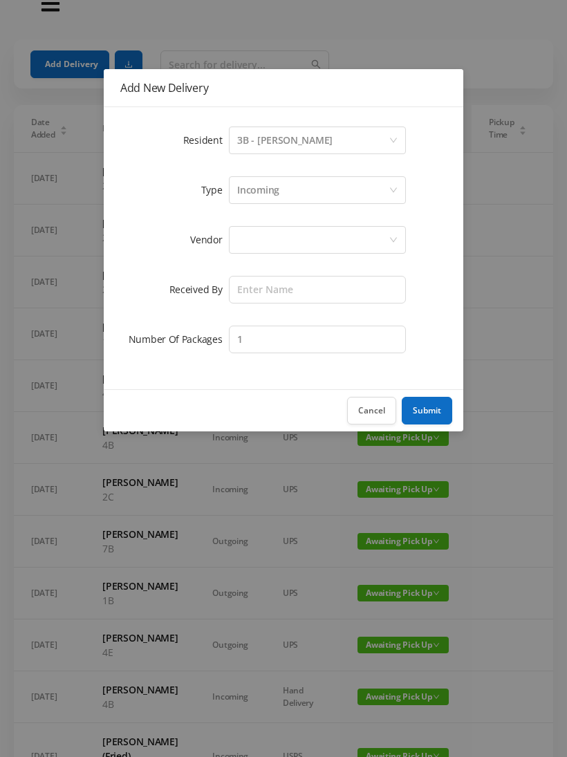
click at [243, 233] on div at bounding box center [312, 240] width 151 height 26
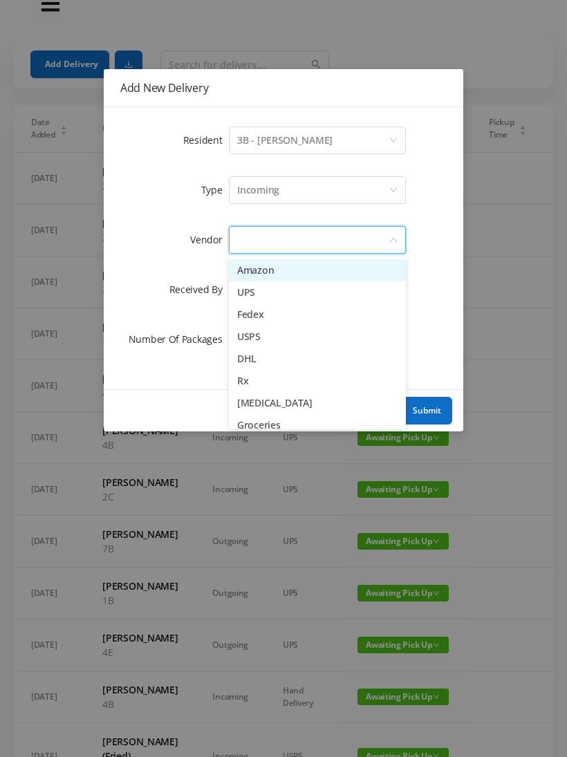
click at [245, 267] on li "Amazon" at bounding box center [317, 270] width 177 height 22
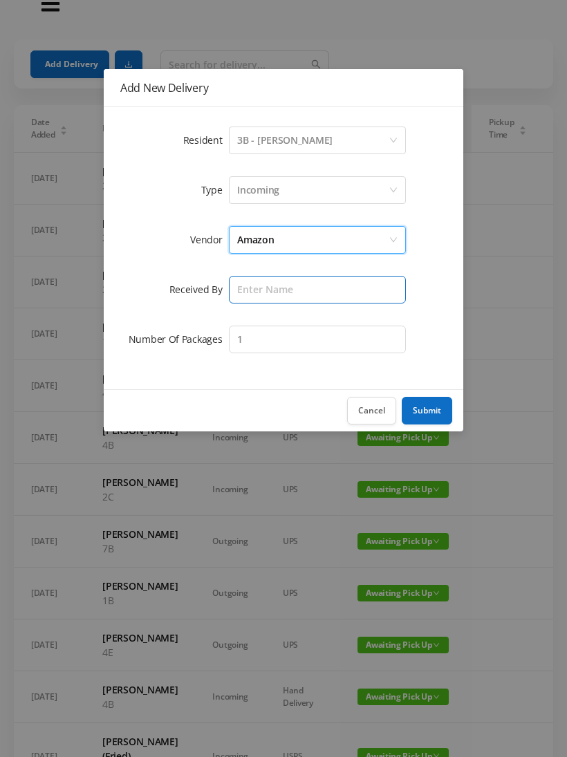
click at [240, 285] on input "text" at bounding box center [317, 290] width 177 height 28
type input "[PERSON_NAME]"
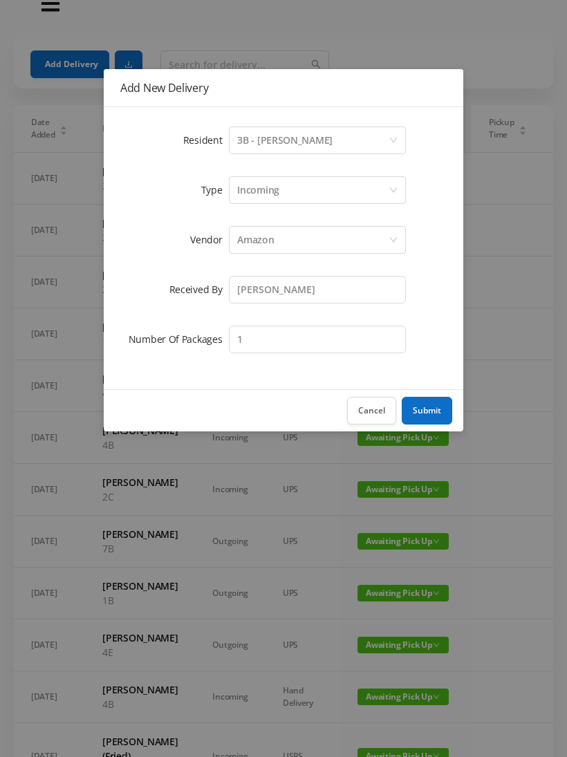
click at [431, 408] on button "Submit" at bounding box center [427, 411] width 50 height 28
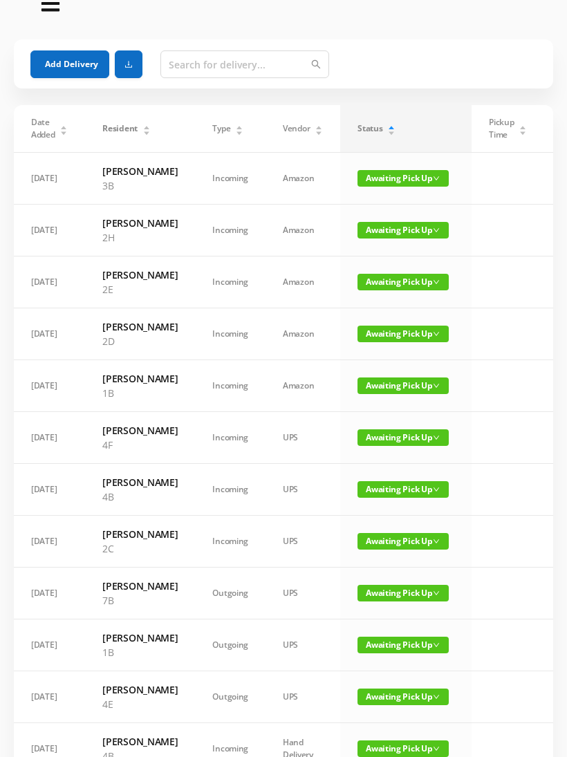
click at [62, 51] on button "Add Delivery" at bounding box center [69, 64] width 79 height 28
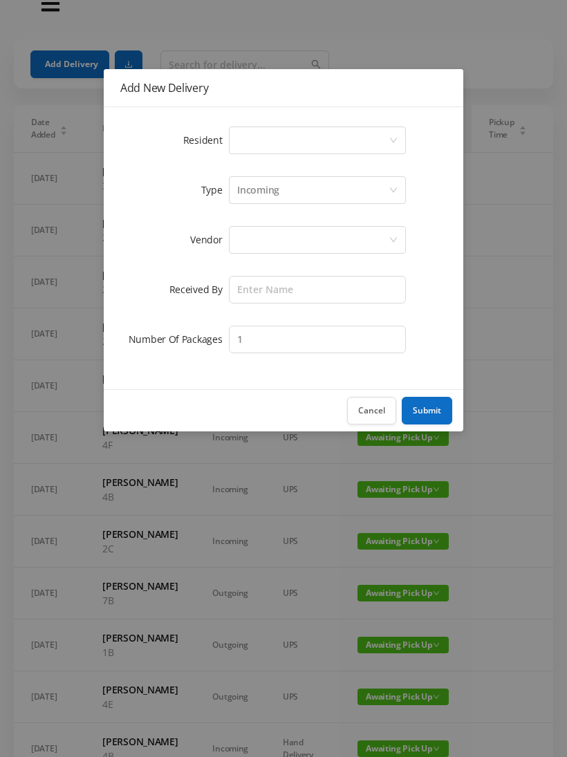
click at [242, 137] on div "Select a person" at bounding box center [312, 140] width 151 height 26
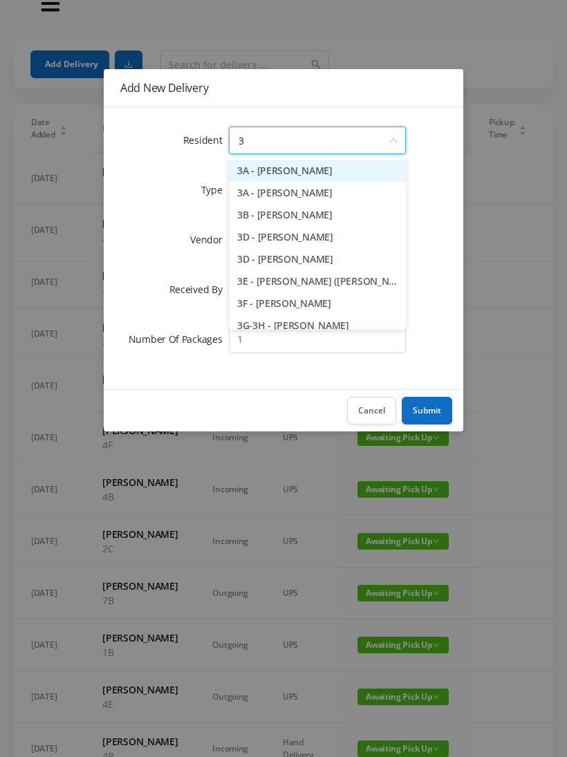
type input "3j"
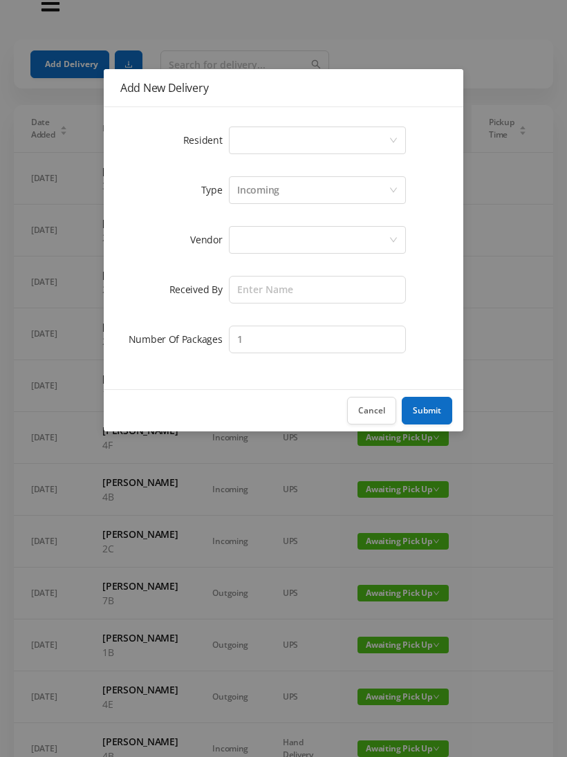
click at [250, 135] on div "Select a person" at bounding box center [312, 140] width 151 height 26
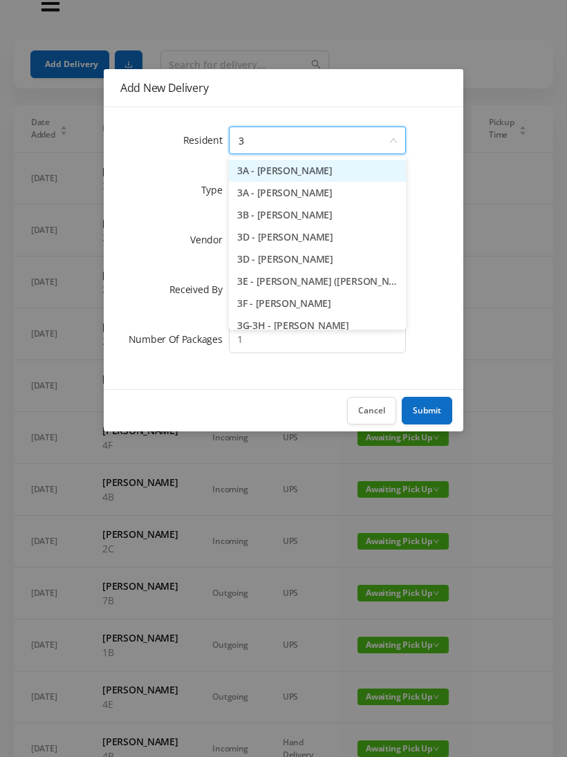
type input "3j"
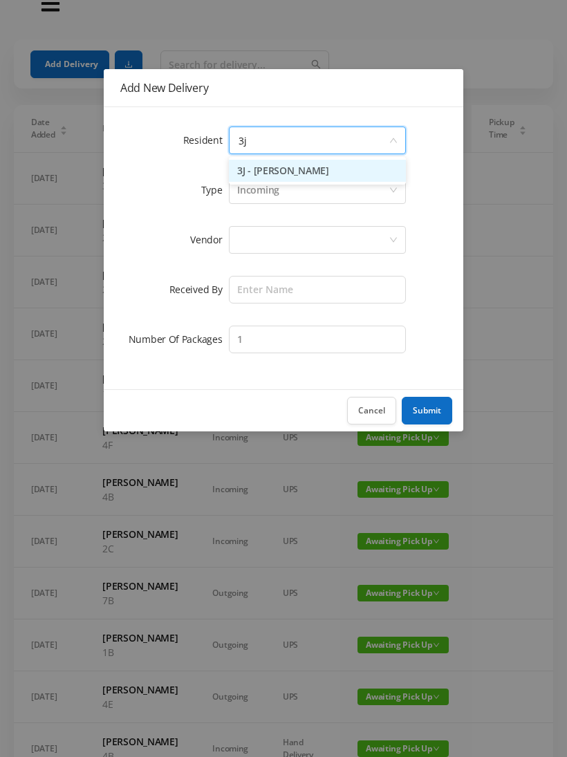
click at [249, 176] on li "3J - [PERSON_NAME]" at bounding box center [317, 171] width 177 height 22
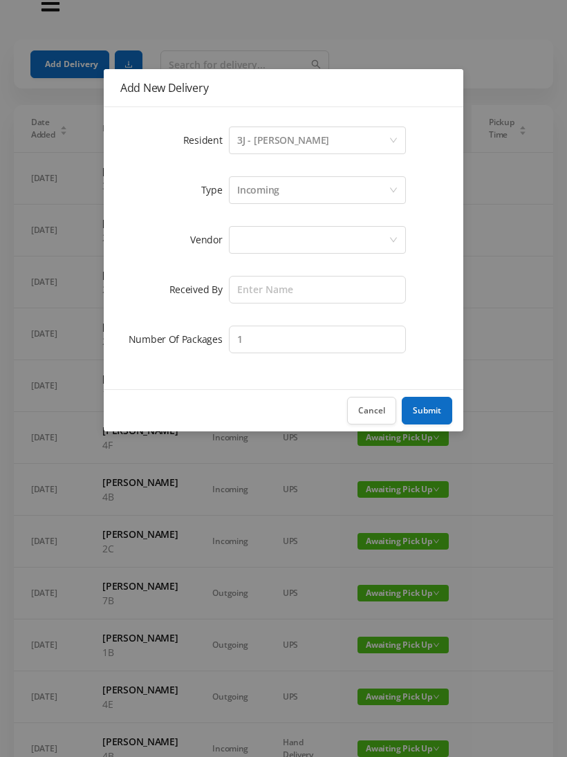
click at [240, 241] on div at bounding box center [312, 240] width 151 height 26
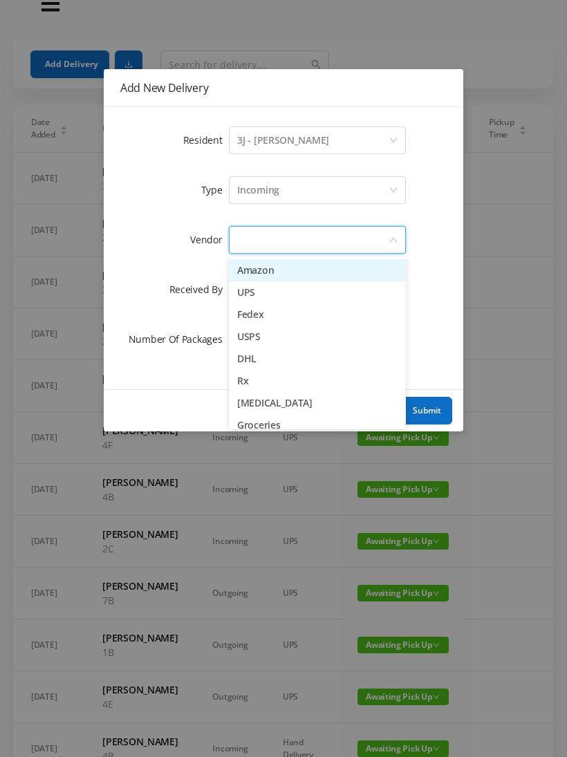
click at [247, 267] on li "Amazon" at bounding box center [317, 270] width 177 height 22
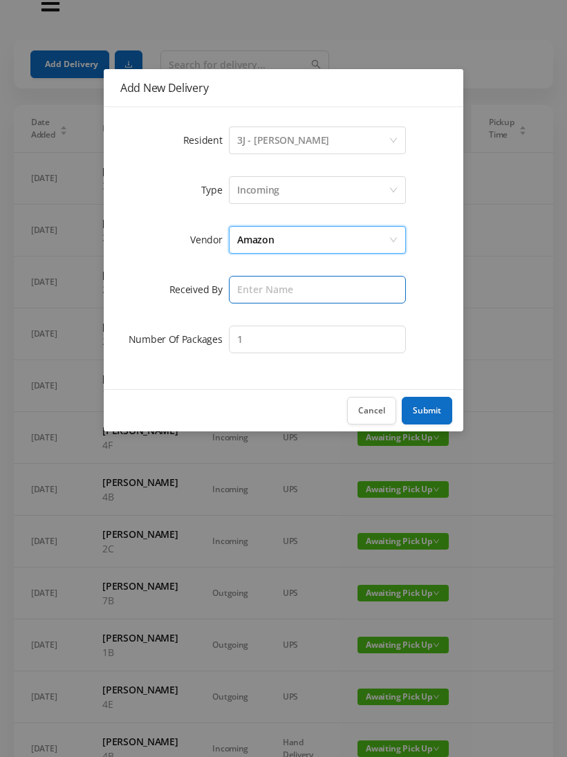
click at [243, 283] on input "text" at bounding box center [317, 290] width 177 height 28
type input "[PERSON_NAME]"
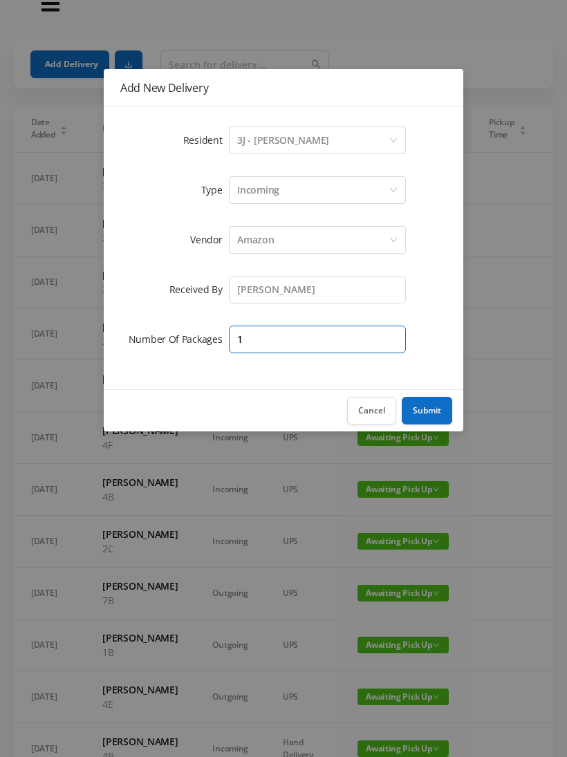
click at [261, 339] on input "1" at bounding box center [317, 340] width 177 height 28
type input "3"
click at [427, 411] on button "Submit" at bounding box center [427, 411] width 50 height 28
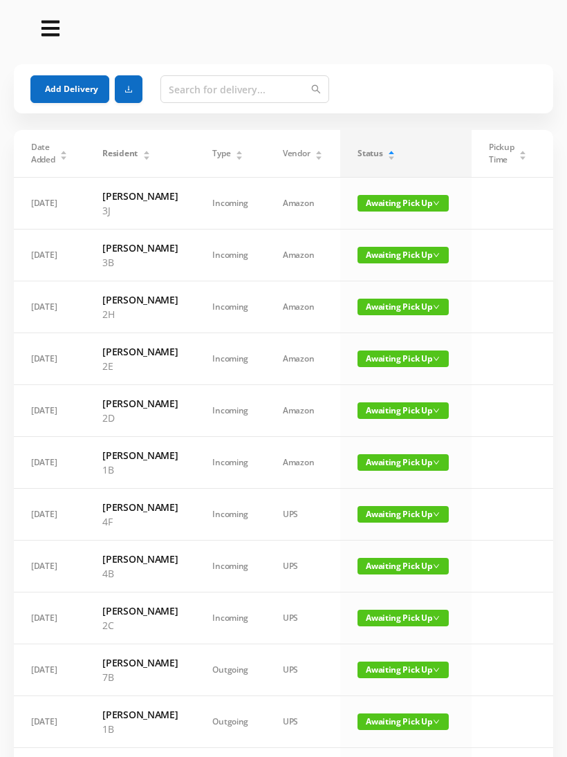
scroll to position [0, 0]
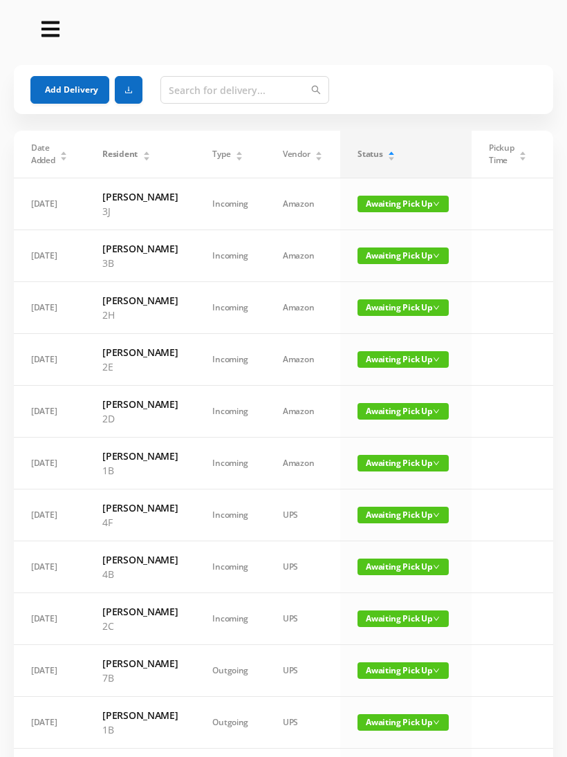
click at [54, 84] on button "Add Delivery" at bounding box center [69, 90] width 79 height 28
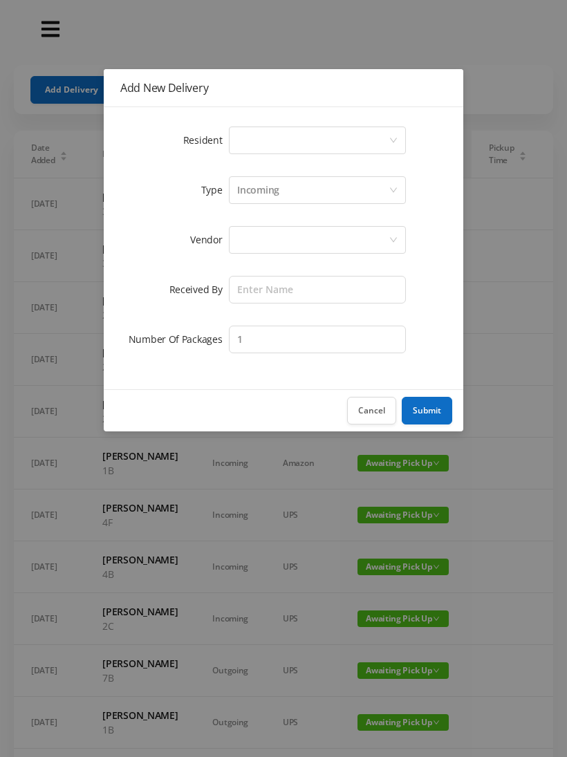
click at [241, 135] on div "Select a person" at bounding box center [312, 140] width 151 height 26
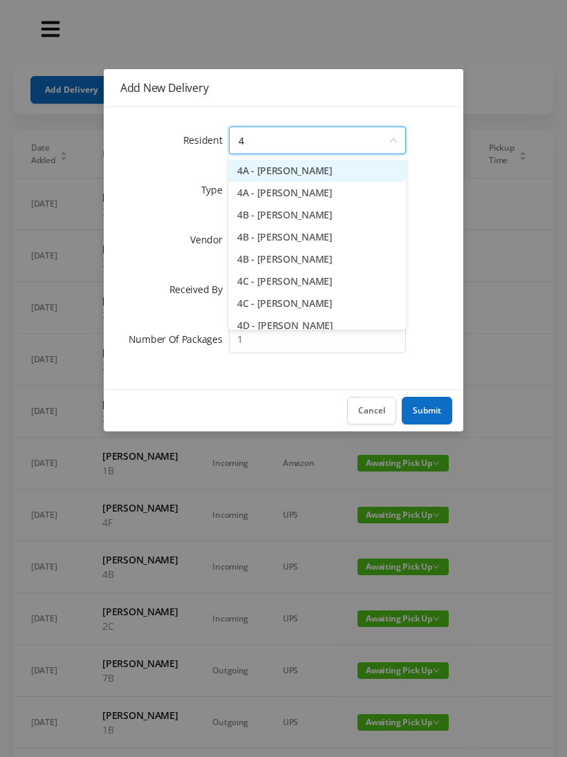
type input "4b"
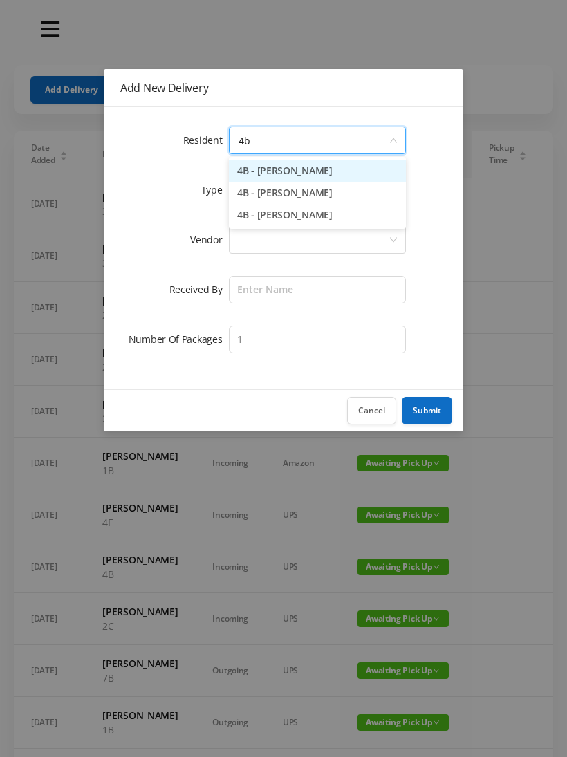
click at [258, 190] on li "4B - [PERSON_NAME]" at bounding box center [317, 193] width 177 height 22
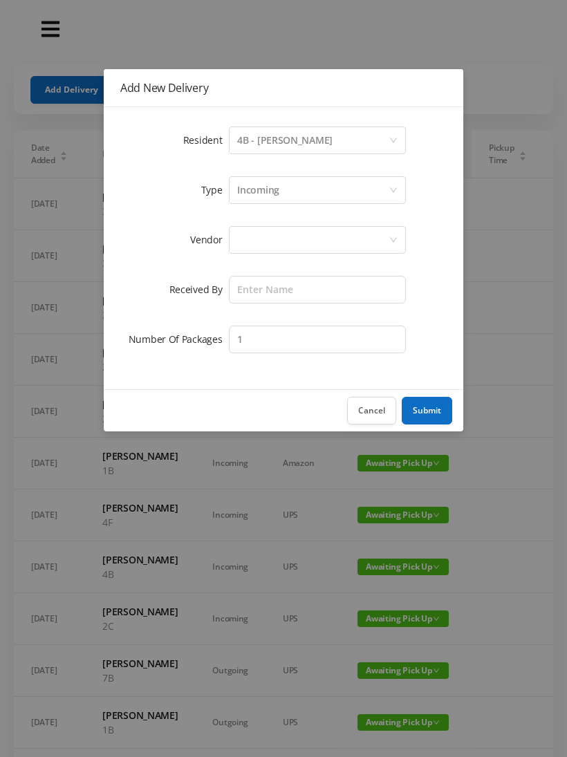
click at [232, 237] on div at bounding box center [317, 240] width 177 height 28
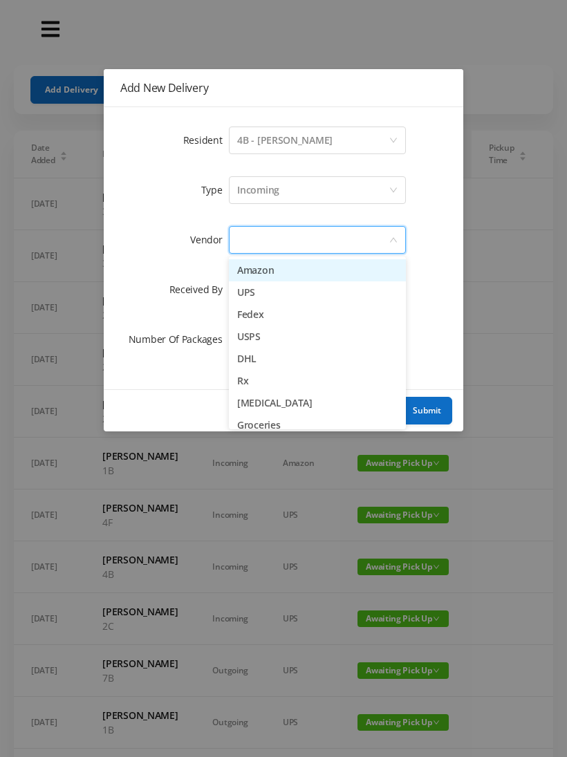
click at [235, 261] on li "Amazon" at bounding box center [317, 270] width 177 height 22
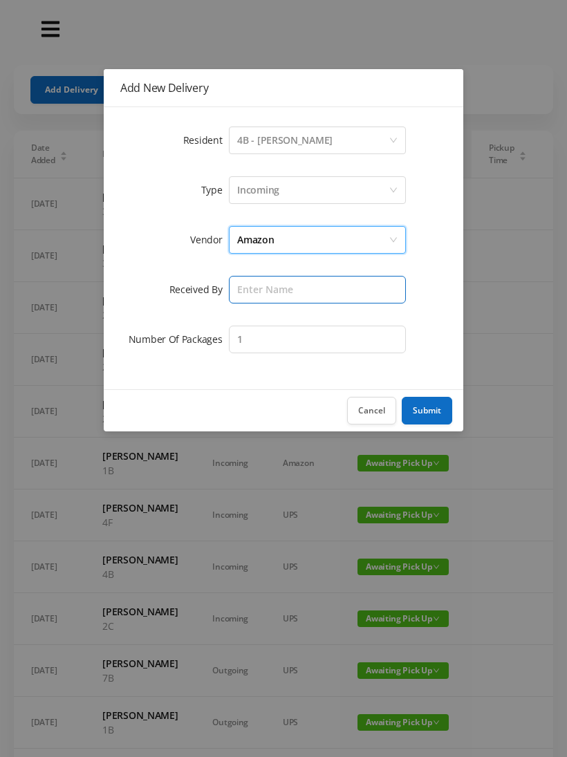
click at [241, 284] on input "text" at bounding box center [317, 290] width 177 height 28
type input "[PERSON_NAME]"
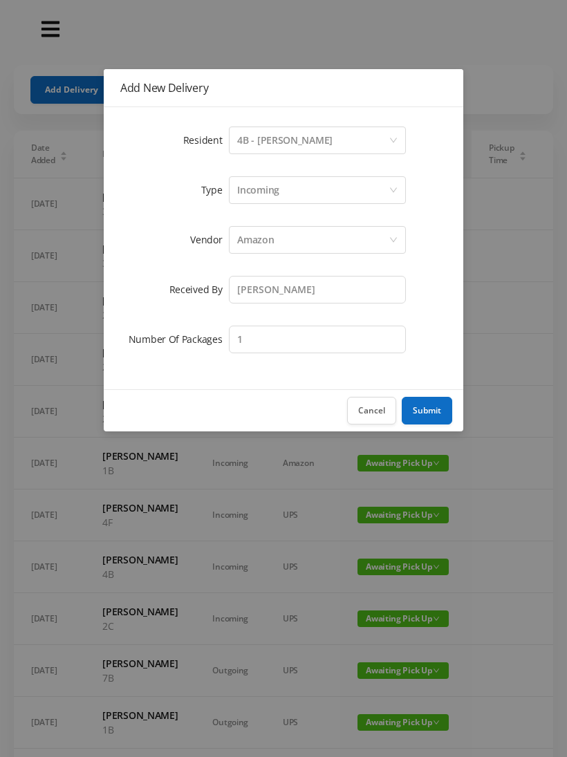
click at [426, 404] on button "Submit" at bounding box center [427, 411] width 50 height 28
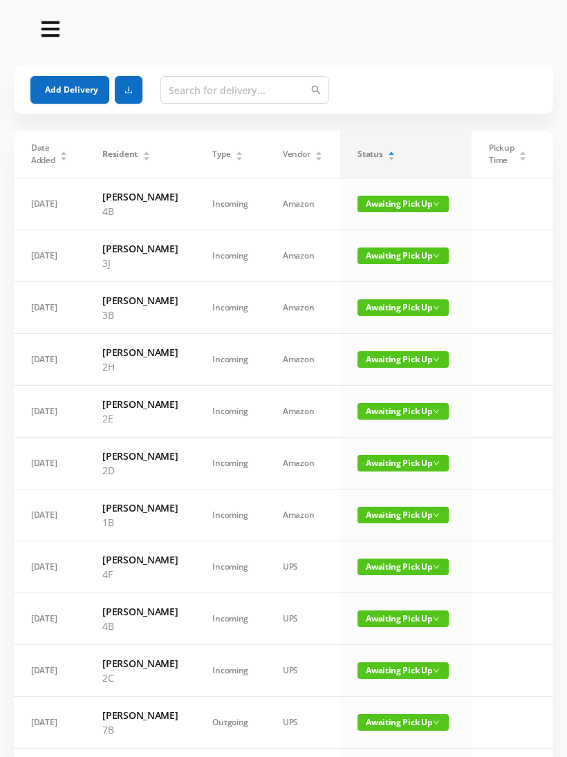
click at [66, 92] on button "Add Delivery" at bounding box center [69, 90] width 79 height 28
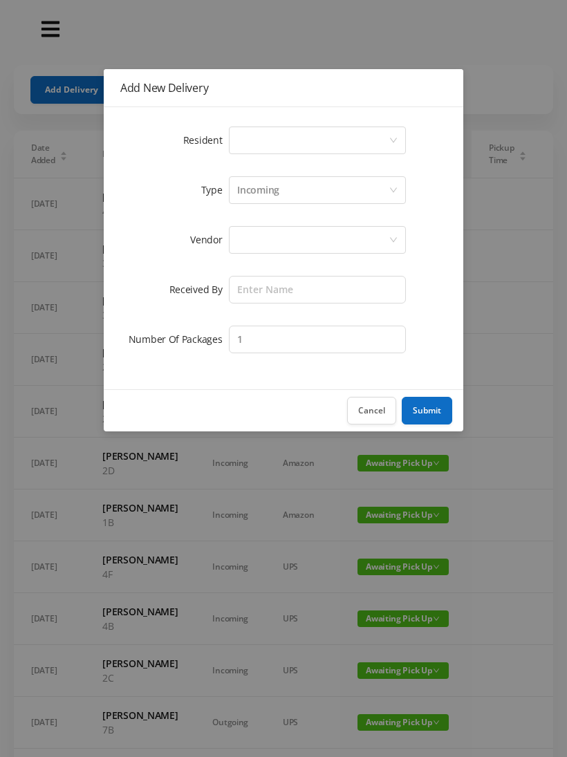
click at [241, 135] on div "Select a person" at bounding box center [312, 140] width 151 height 26
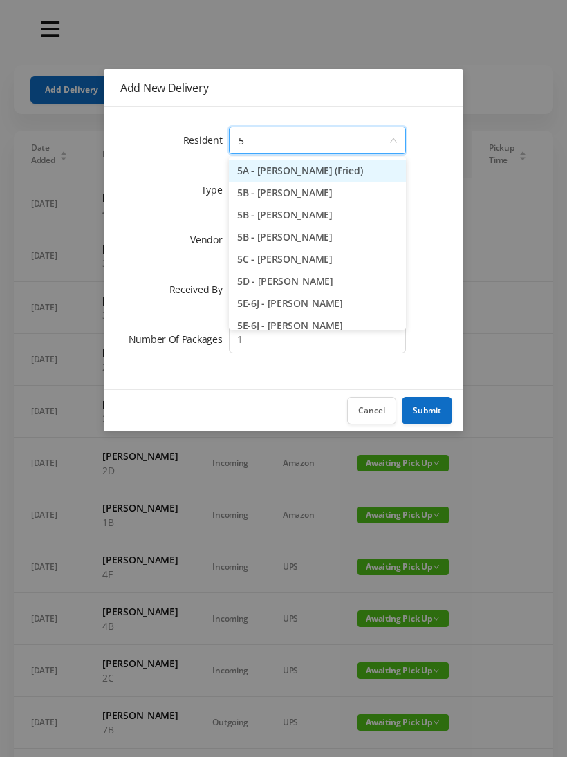
type input "5b"
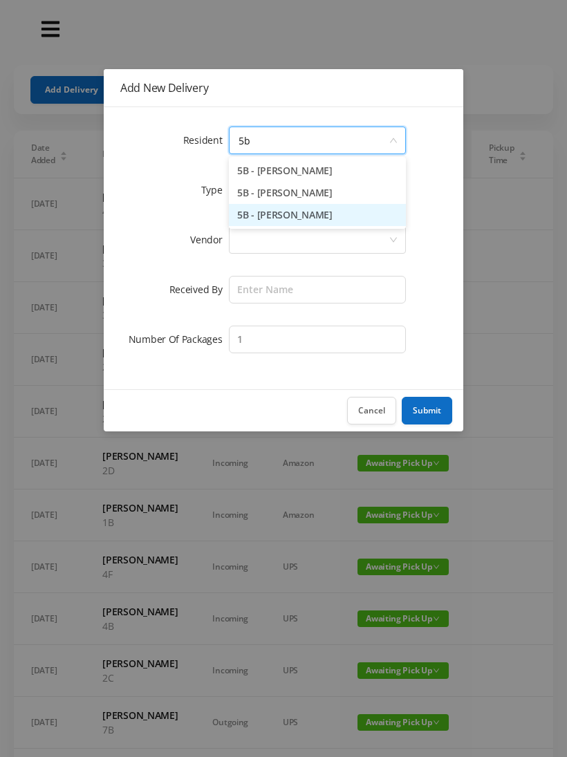
click at [263, 216] on li "5B - [PERSON_NAME]" at bounding box center [317, 215] width 177 height 22
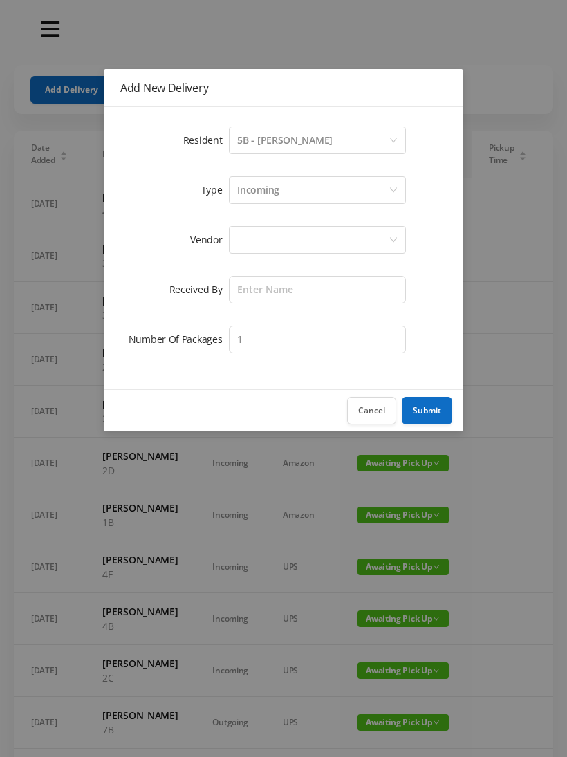
click at [240, 236] on div at bounding box center [312, 240] width 151 height 26
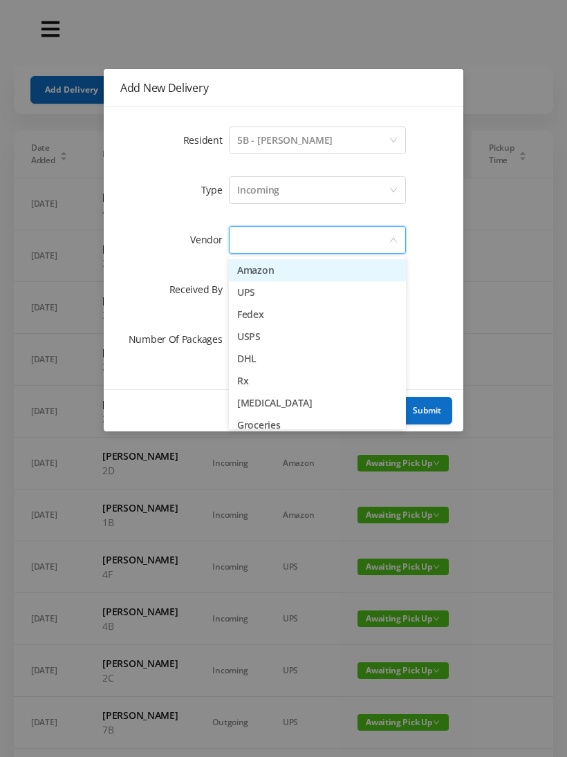
click at [246, 272] on li "Amazon" at bounding box center [317, 270] width 177 height 22
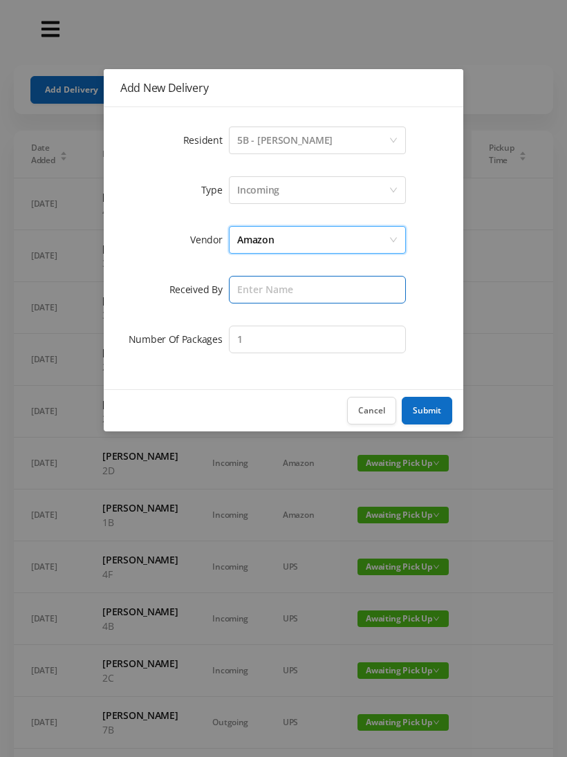
click at [239, 294] on input "text" at bounding box center [317, 290] width 177 height 28
type input "[PERSON_NAME]"
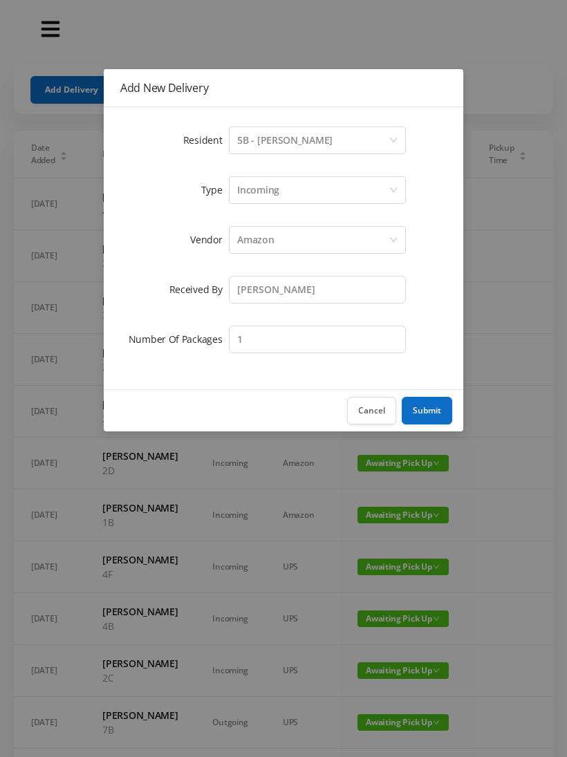
click at [426, 397] on button "Submit" at bounding box center [427, 411] width 50 height 28
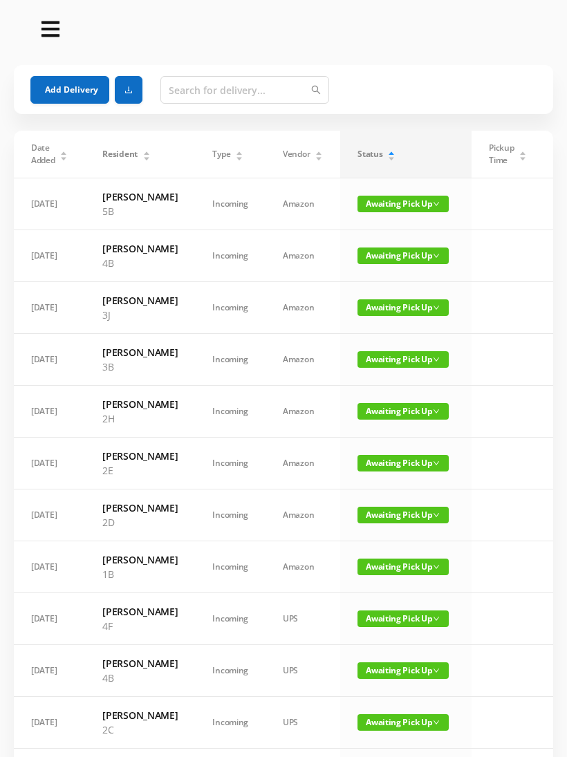
click at [38, 73] on div "Add Delivery" at bounding box center [283, 90] width 506 height 50
click at [66, 88] on button "Add Delivery" at bounding box center [69, 90] width 79 height 28
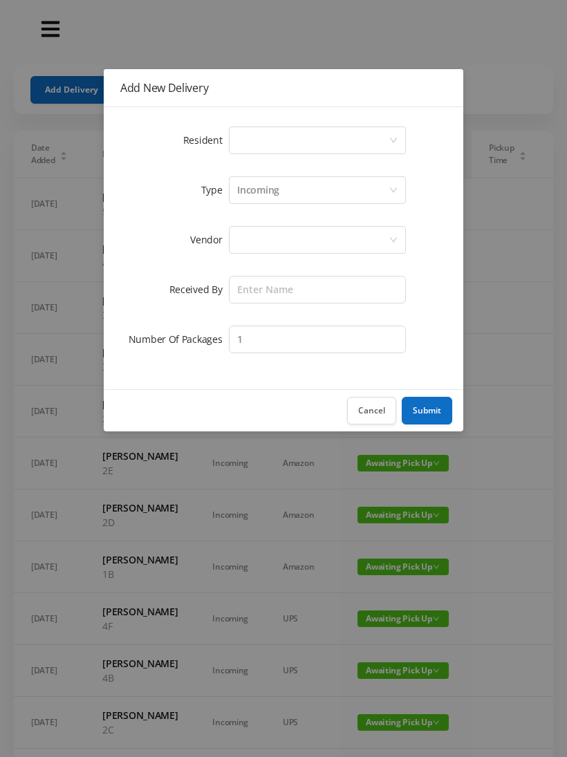
click at [243, 138] on div "Select a person" at bounding box center [312, 140] width 151 height 26
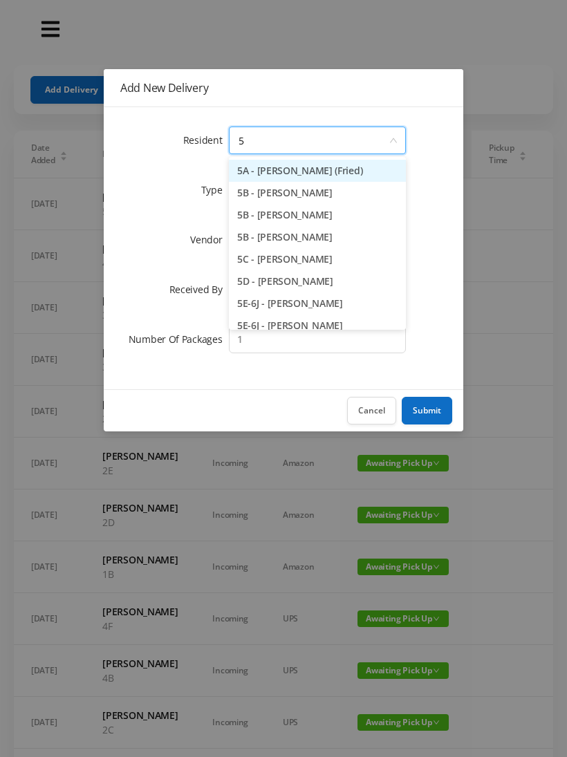
type input "5j"
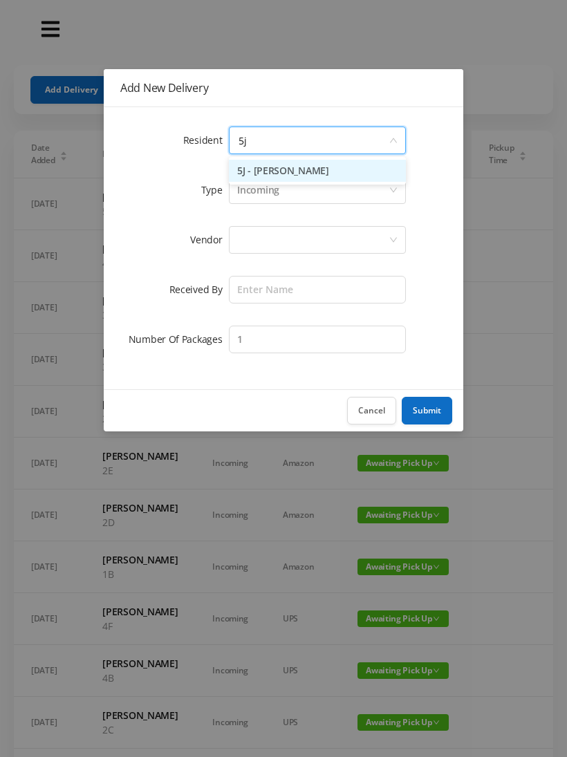
click at [258, 164] on li "5J - [PERSON_NAME]" at bounding box center [317, 171] width 177 height 22
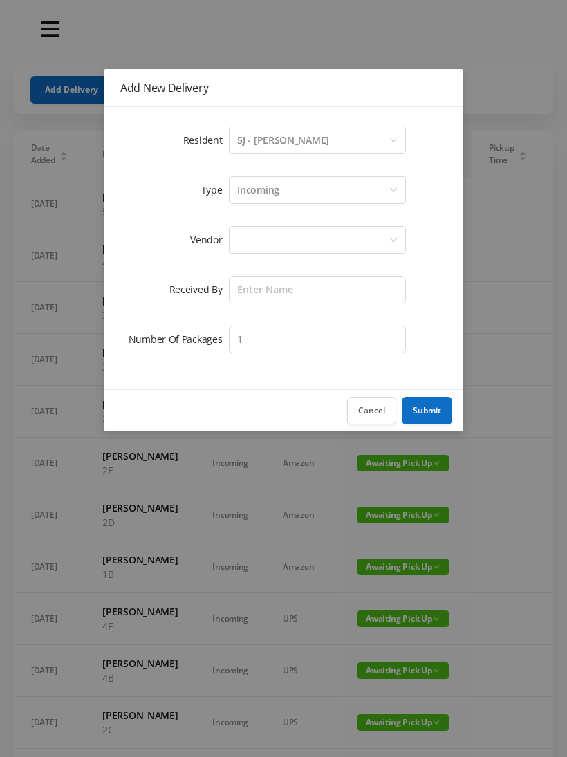
click at [238, 239] on div at bounding box center [312, 240] width 151 height 26
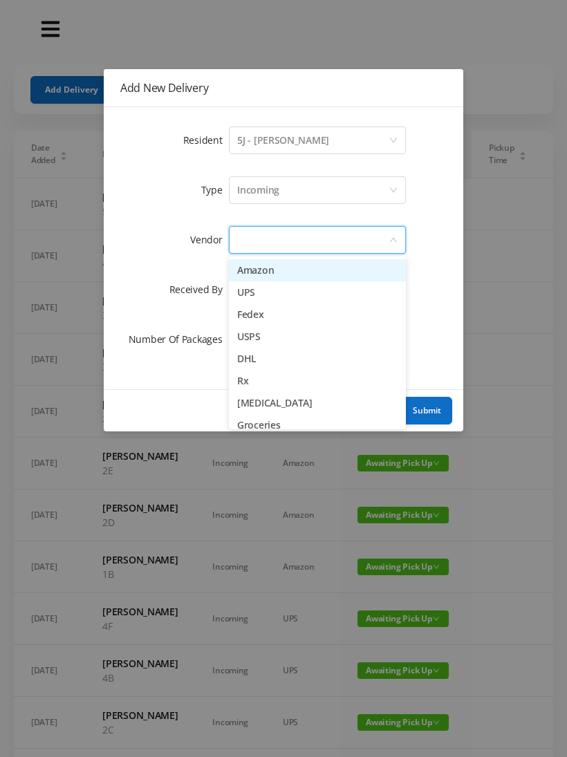
click at [244, 259] on li "Amazon" at bounding box center [317, 270] width 177 height 22
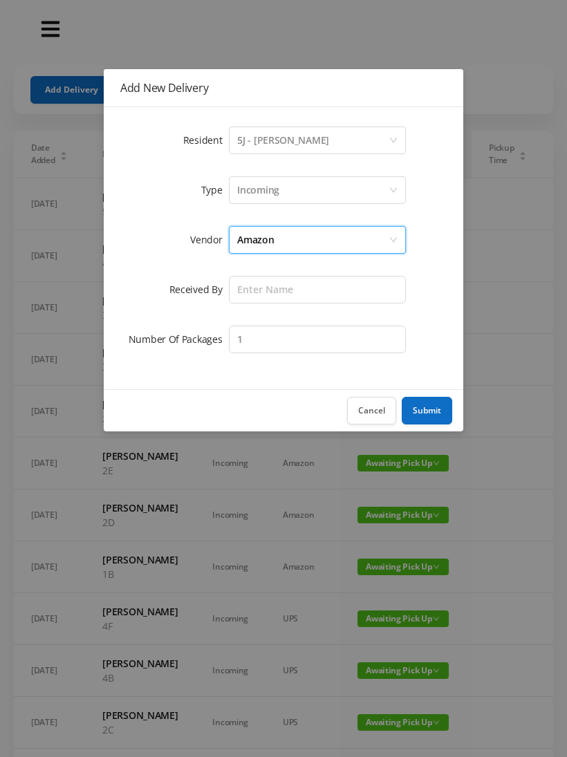
click at [426, 409] on button "Submit" at bounding box center [427, 411] width 50 height 28
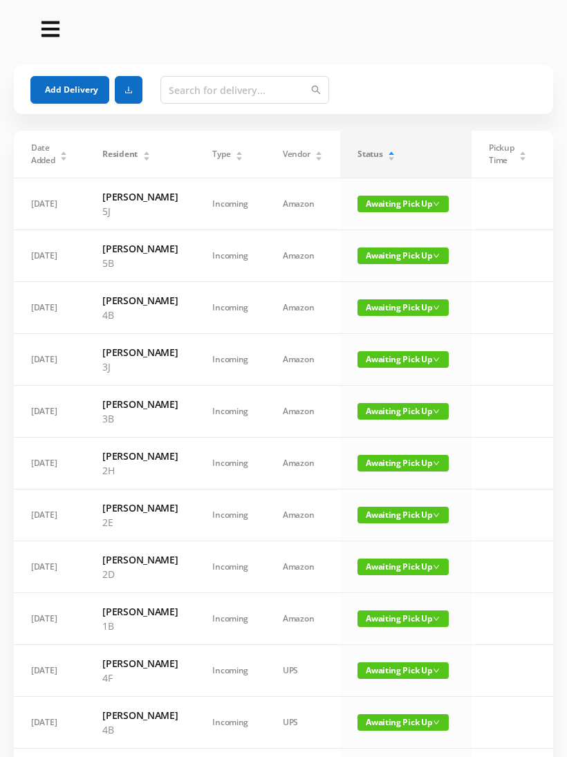
click at [58, 88] on button "Add Delivery" at bounding box center [69, 90] width 79 height 28
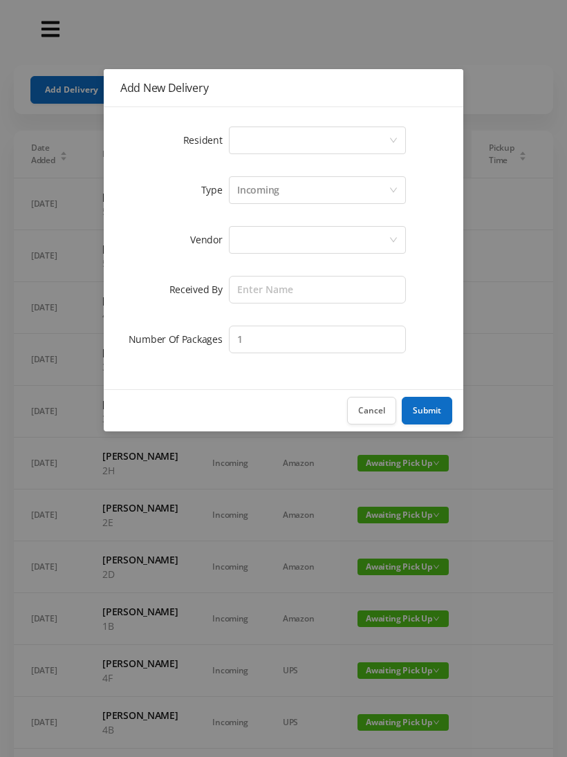
click at [245, 137] on div "Select a person" at bounding box center [312, 140] width 151 height 26
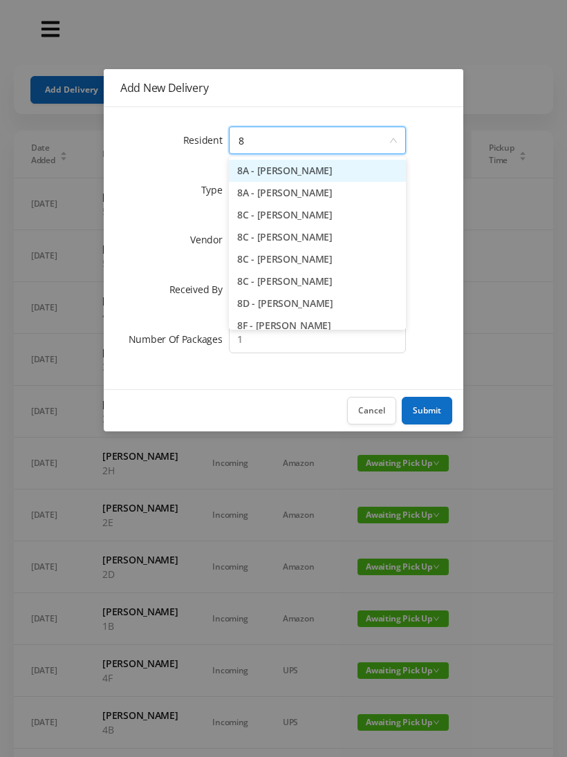
type input "8h"
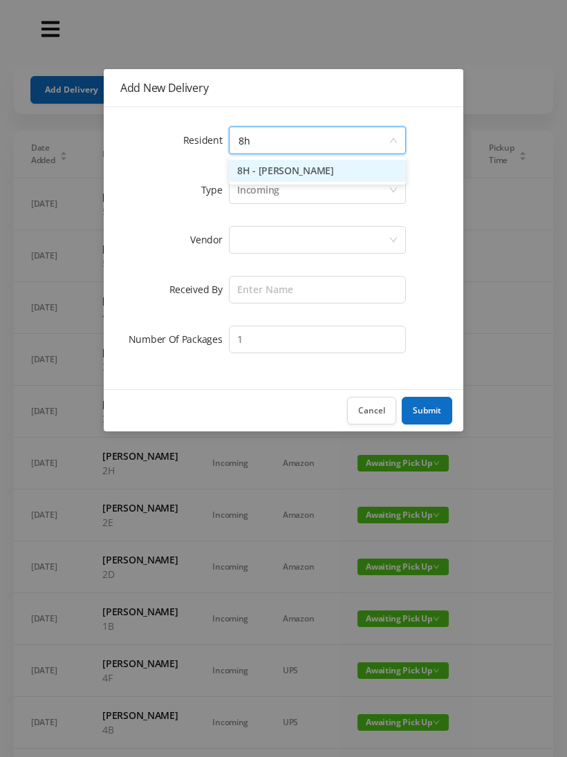
click at [258, 164] on li "8H - [PERSON_NAME]" at bounding box center [317, 171] width 177 height 22
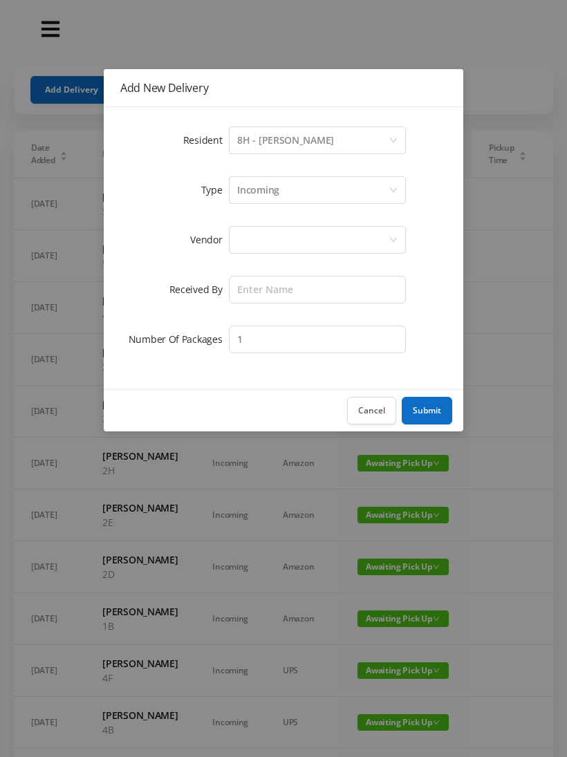
click at [226, 241] on label "Vendor" at bounding box center [209, 239] width 39 height 13
click at [246, 230] on div at bounding box center [312, 240] width 151 height 26
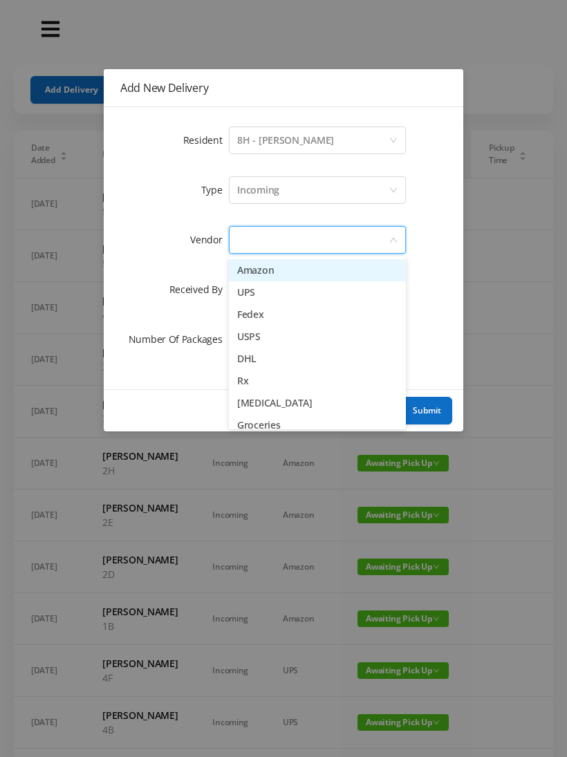
click at [240, 272] on li "Amazon" at bounding box center [317, 270] width 177 height 22
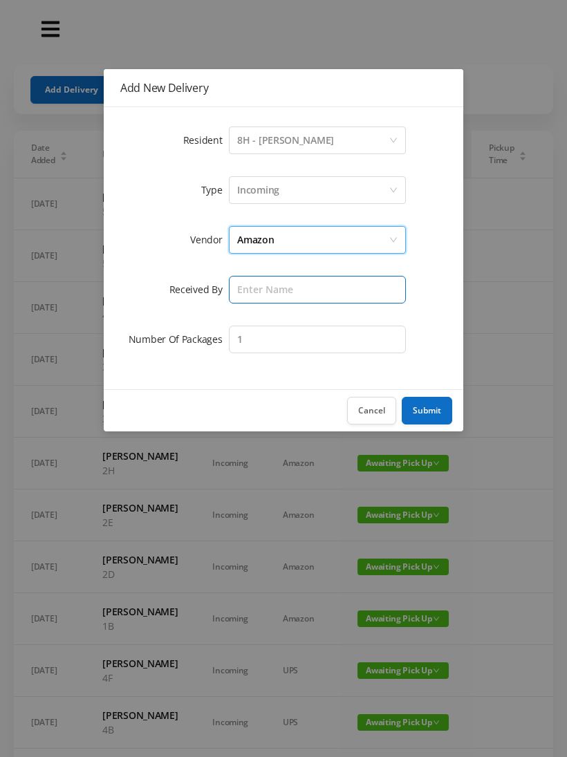
click at [241, 284] on input "text" at bounding box center [317, 290] width 177 height 28
type input "[PERSON_NAME]"
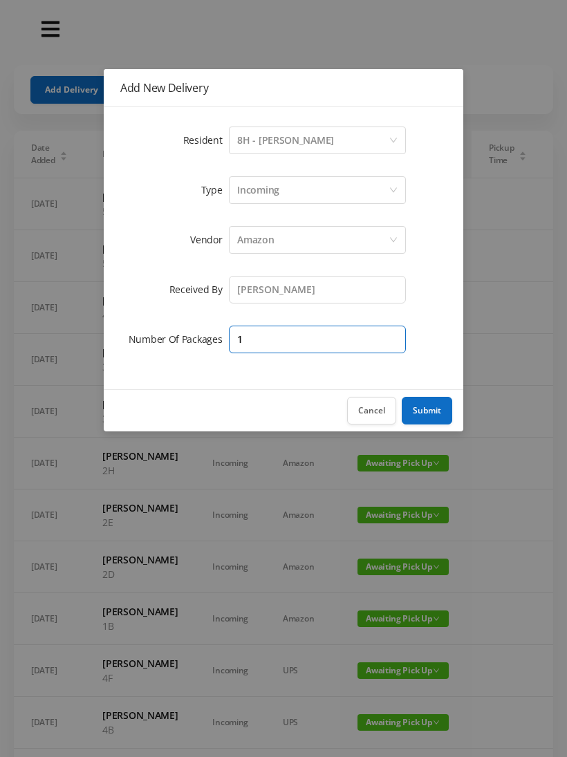
click at [263, 341] on input "1" at bounding box center [317, 340] width 177 height 28
type input "2"
click at [432, 416] on button "Submit" at bounding box center [427, 411] width 50 height 28
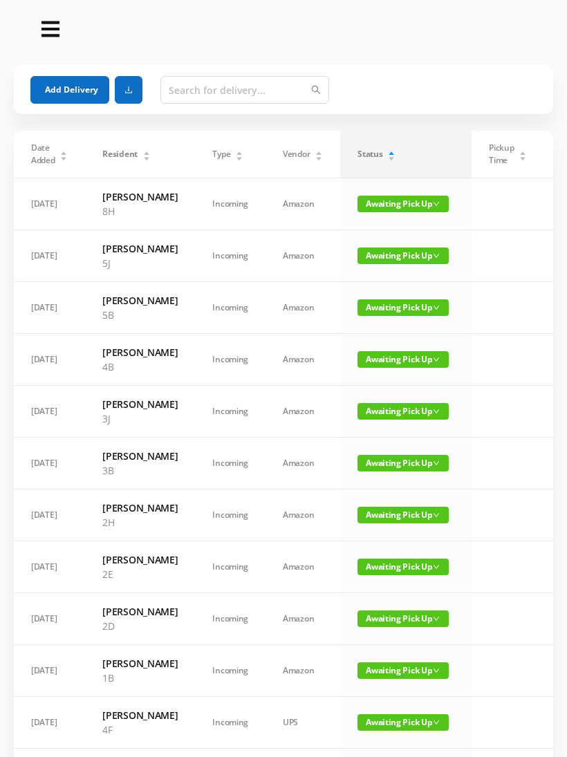
click at [49, 80] on button "Add Delivery" at bounding box center [69, 90] width 79 height 28
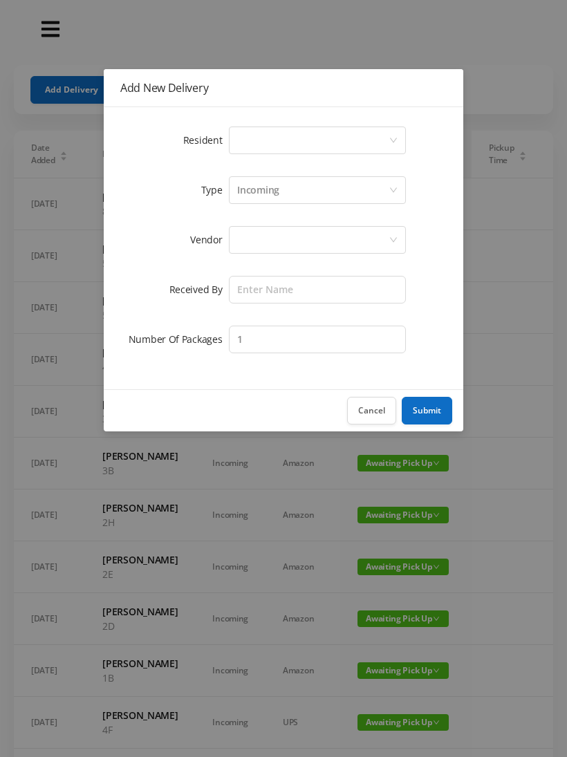
click at [242, 134] on div "Select a person" at bounding box center [312, 140] width 151 height 26
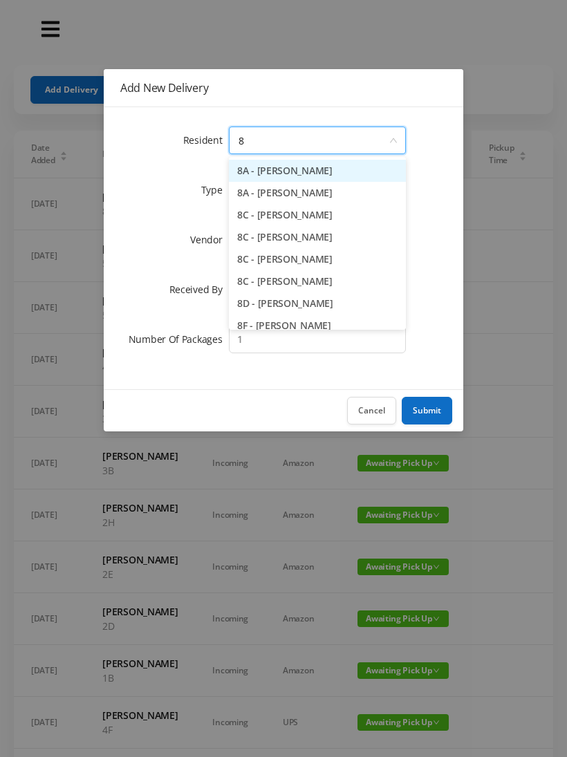
type input "8g"
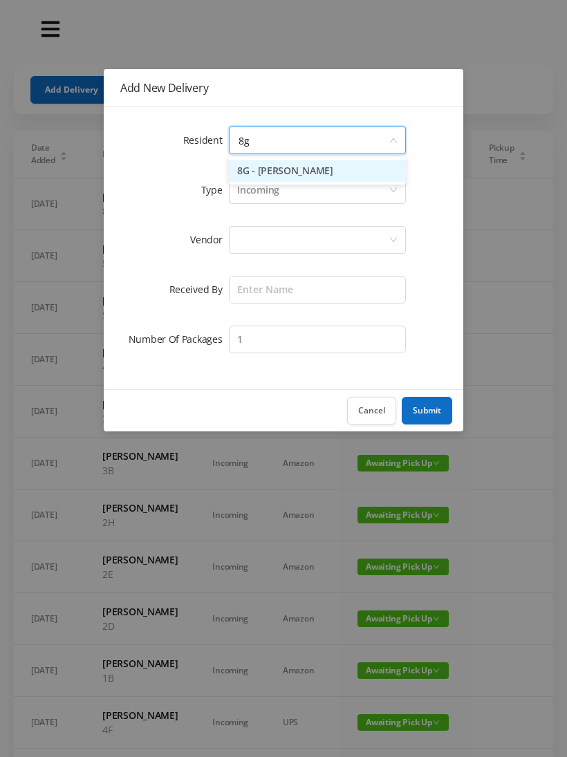
click at [261, 165] on li "8G - [PERSON_NAME]" at bounding box center [317, 171] width 177 height 22
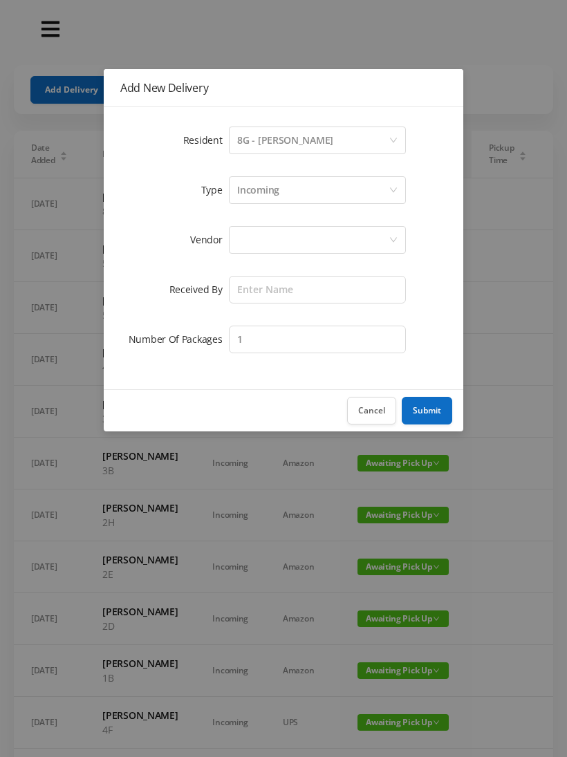
click at [241, 242] on div at bounding box center [312, 240] width 151 height 26
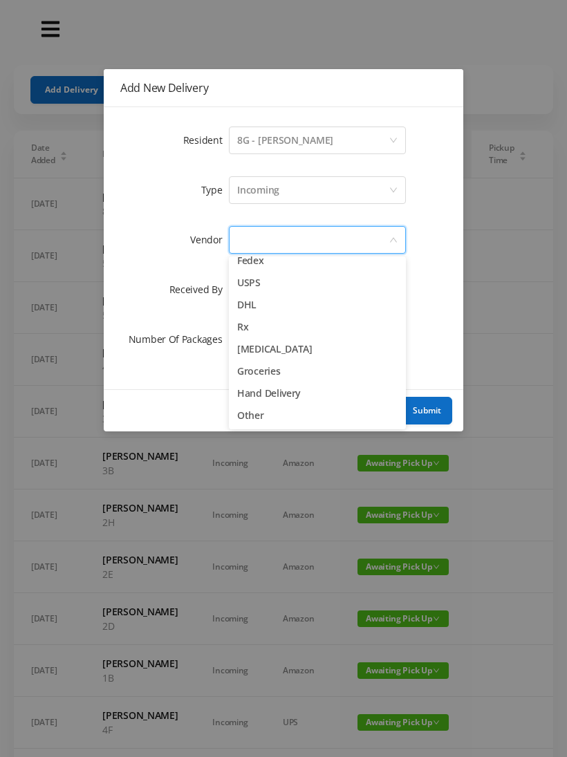
scroll to position [54, 0]
click at [256, 390] on li "Hand Delivery" at bounding box center [317, 393] width 177 height 22
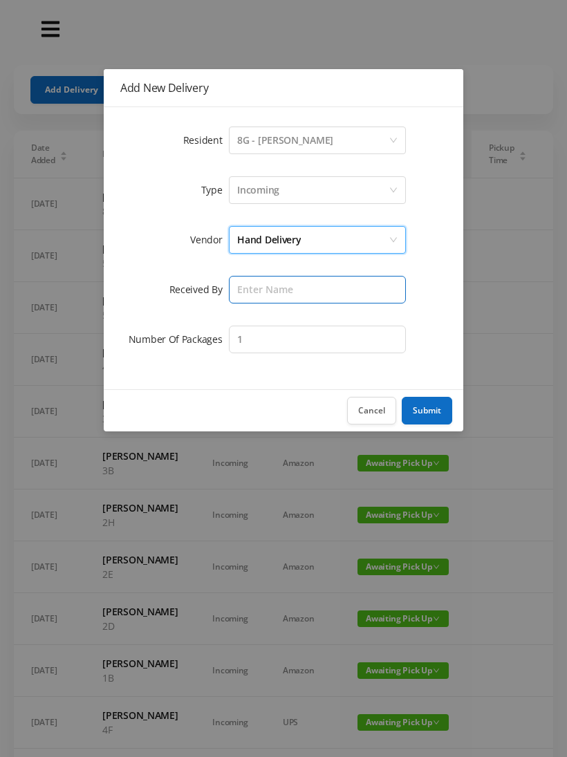
click at [235, 279] on input "text" at bounding box center [317, 290] width 177 height 28
type input "[PERSON_NAME]"
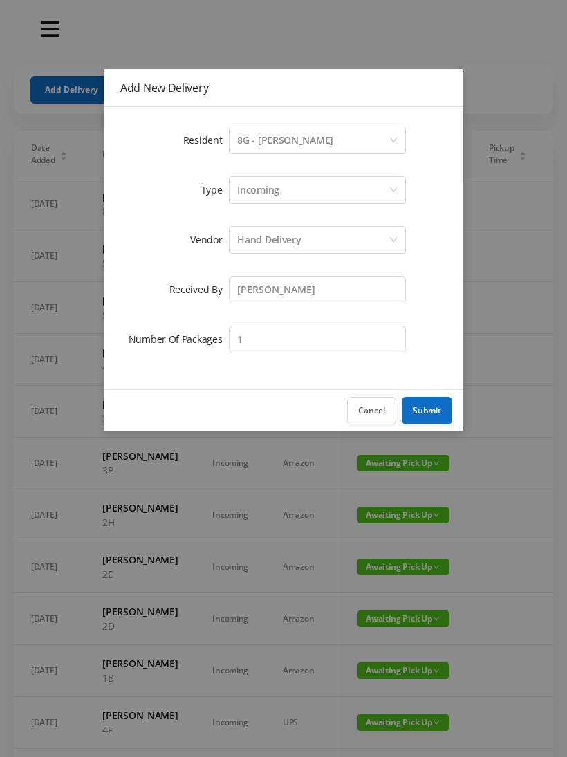
click at [429, 406] on button "Submit" at bounding box center [427, 411] width 50 height 28
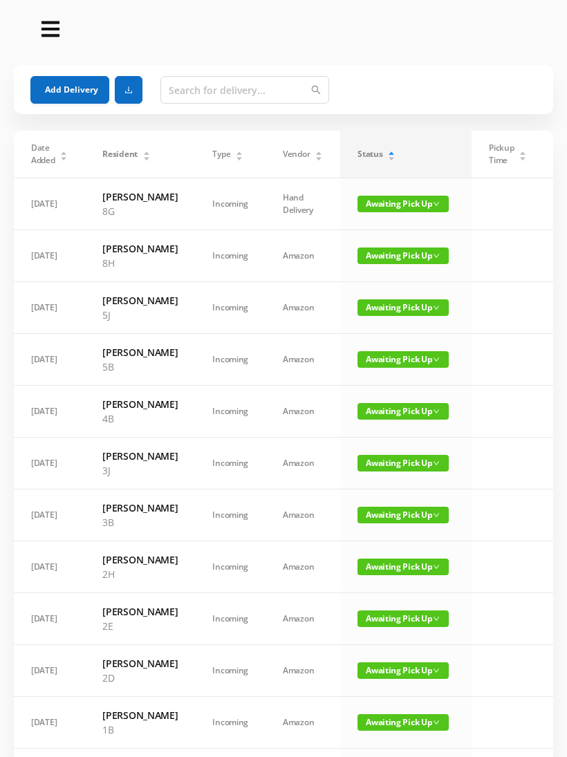
click at [366, 368] on span "Awaiting Pick Up" at bounding box center [402, 359] width 91 height 17
click at [347, 460] on link "Picked Up" at bounding box center [391, 459] width 90 height 22
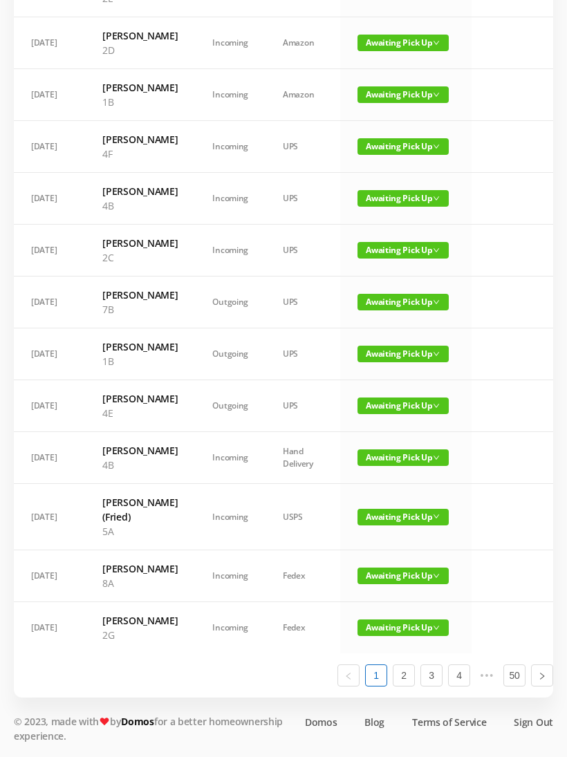
scroll to position [774, 0]
click at [399, 686] on link "2" at bounding box center [403, 675] width 21 height 21
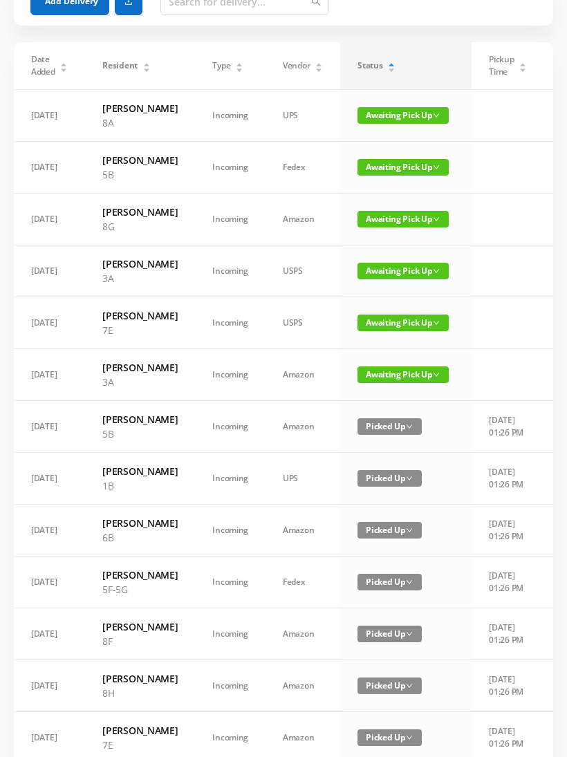
scroll to position [0, 0]
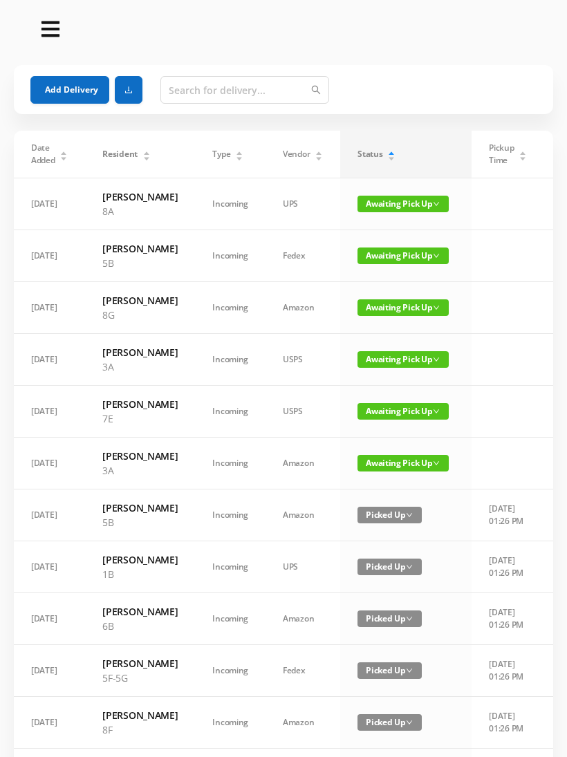
click at [357, 264] on span "Awaiting Pick Up" at bounding box center [402, 255] width 91 height 17
click at [342, 328] on link "Picked Up" at bounding box center [384, 326] width 90 height 22
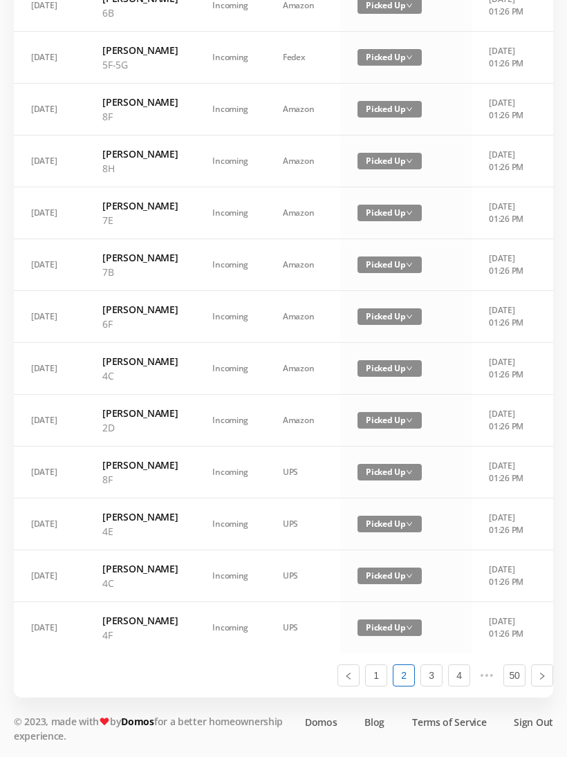
scroll to position [798, 0]
click at [374, 686] on link "1" at bounding box center [376, 675] width 21 height 21
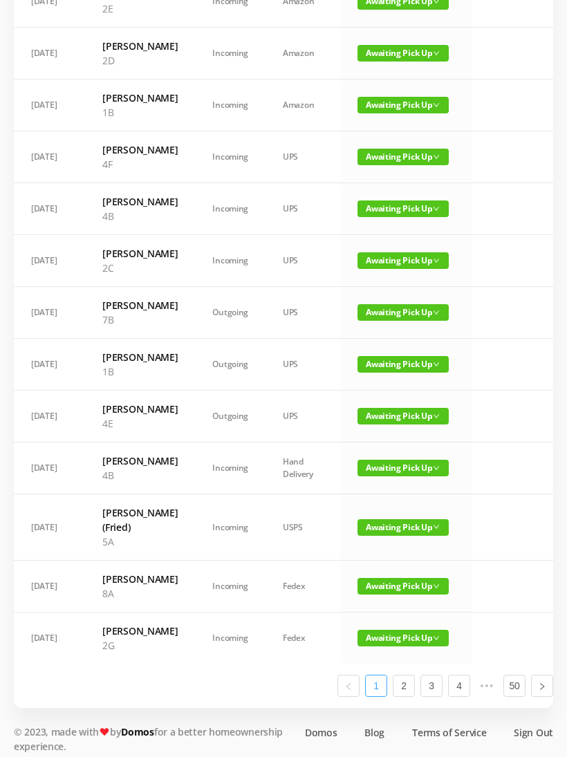
scroll to position [0, 0]
click at [363, 373] on span "Awaiting Pick Up" at bounding box center [402, 364] width 91 height 17
click at [359, 612] on link "Picked Up" at bounding box center [391, 609] width 90 height 22
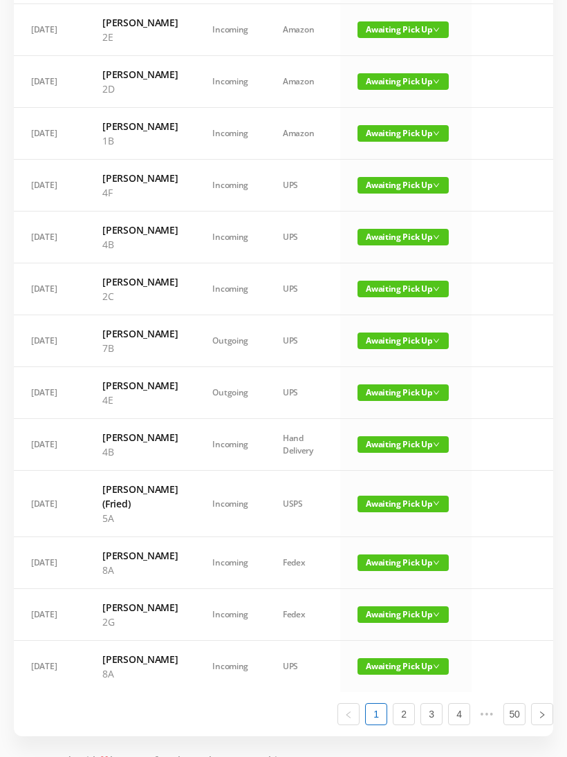
scroll to position [560, 0]
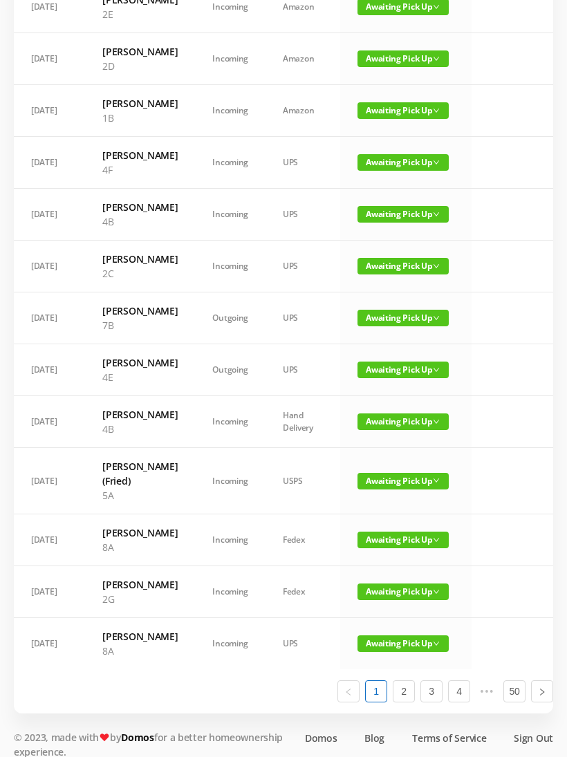
click at [364, 326] on span "Awaiting Pick Up" at bounding box center [402, 318] width 91 height 17
click at [360, 547] on link "Picked Up" at bounding box center [391, 548] width 90 height 22
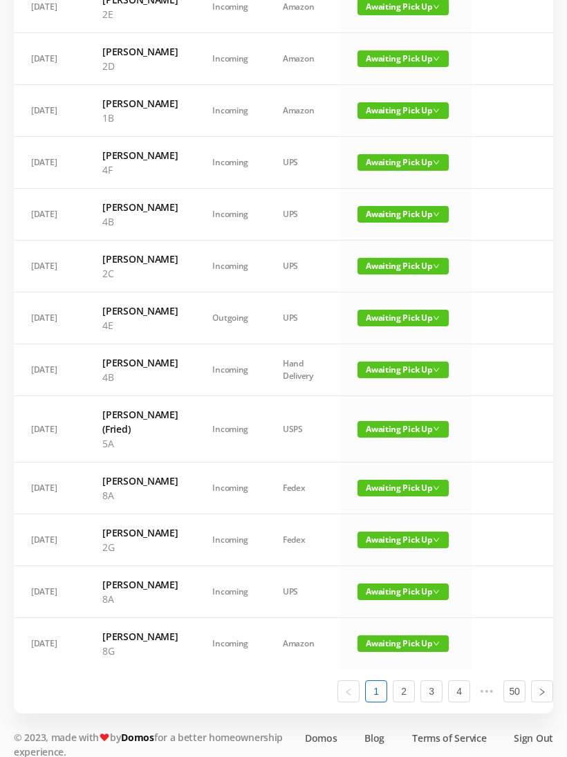
click at [361, 326] on span "Awaiting Pick Up" at bounding box center [402, 318] width 91 height 17
click at [359, 544] on link "Picked Up" at bounding box center [391, 548] width 90 height 22
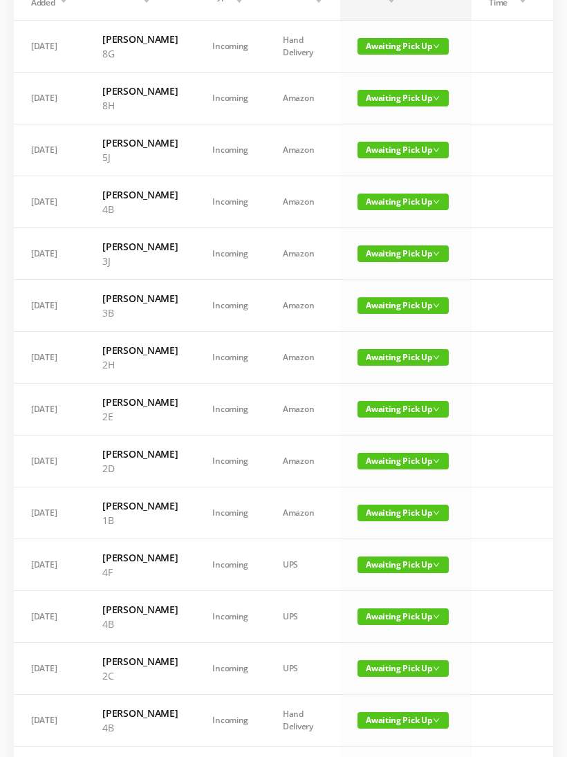
scroll to position [0, 0]
